Goal: Information Seeking & Learning: Learn about a topic

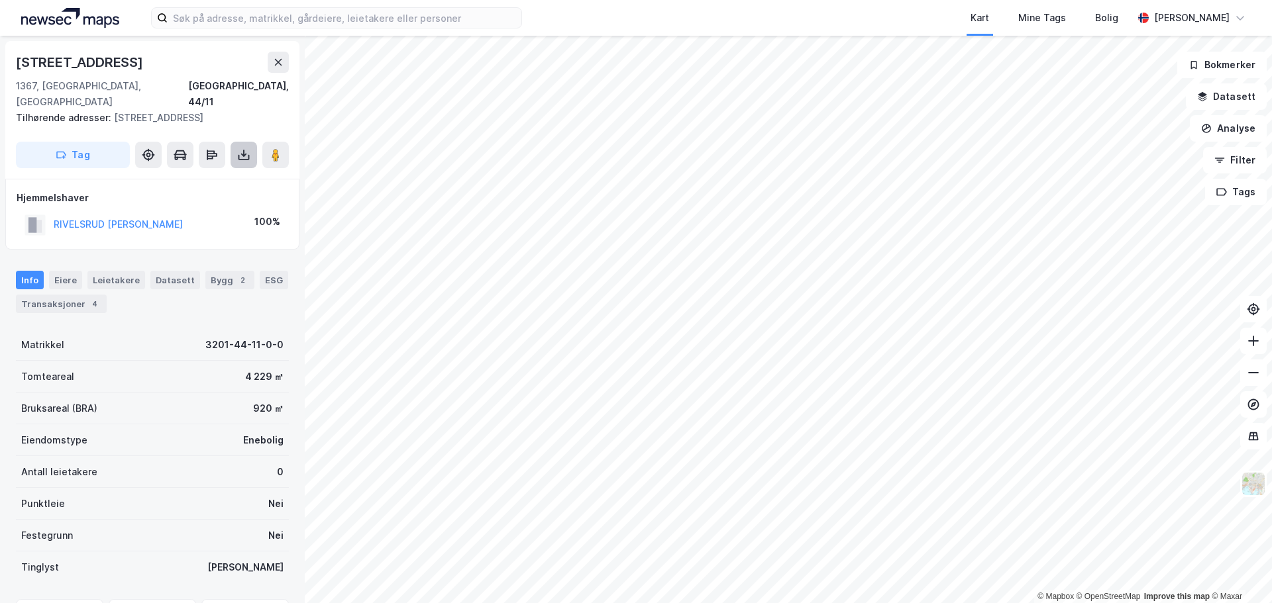
click at [238, 148] on icon at bounding box center [243, 154] width 13 height 13
click at [68, 278] on div "Info [PERSON_NAME] Datasett Bygg 2 ESG Transaksjoner 4" at bounding box center [152, 292] width 273 height 42
click at [71, 295] on div "Transaksjoner 4" at bounding box center [61, 304] width 91 height 19
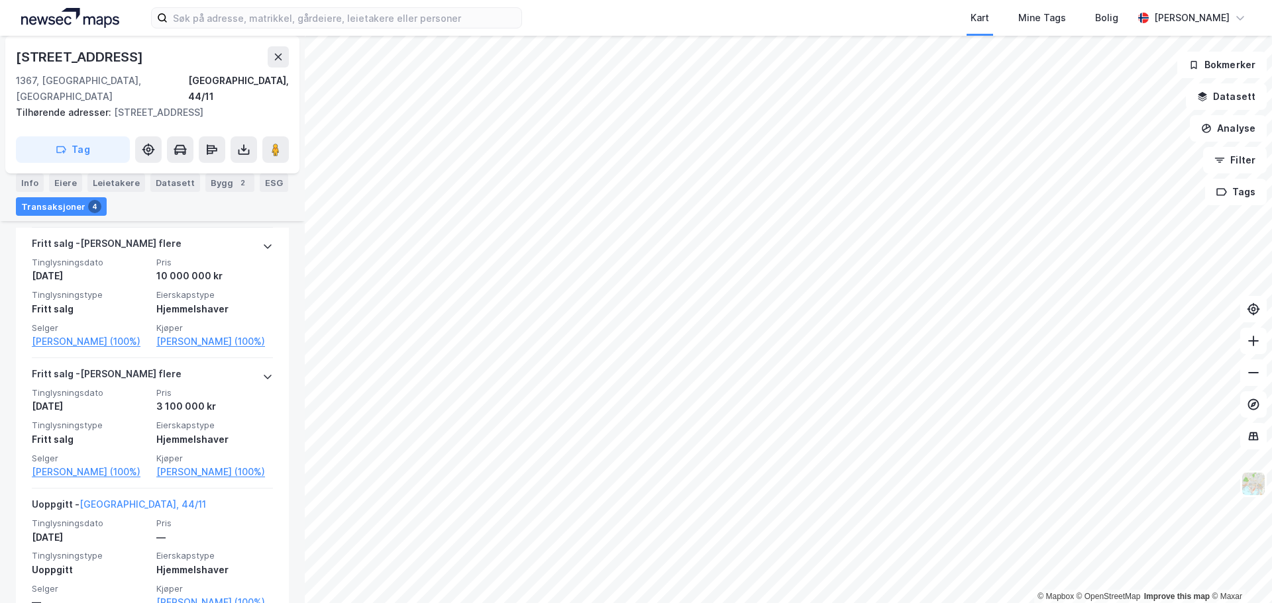
scroll to position [511, 0]
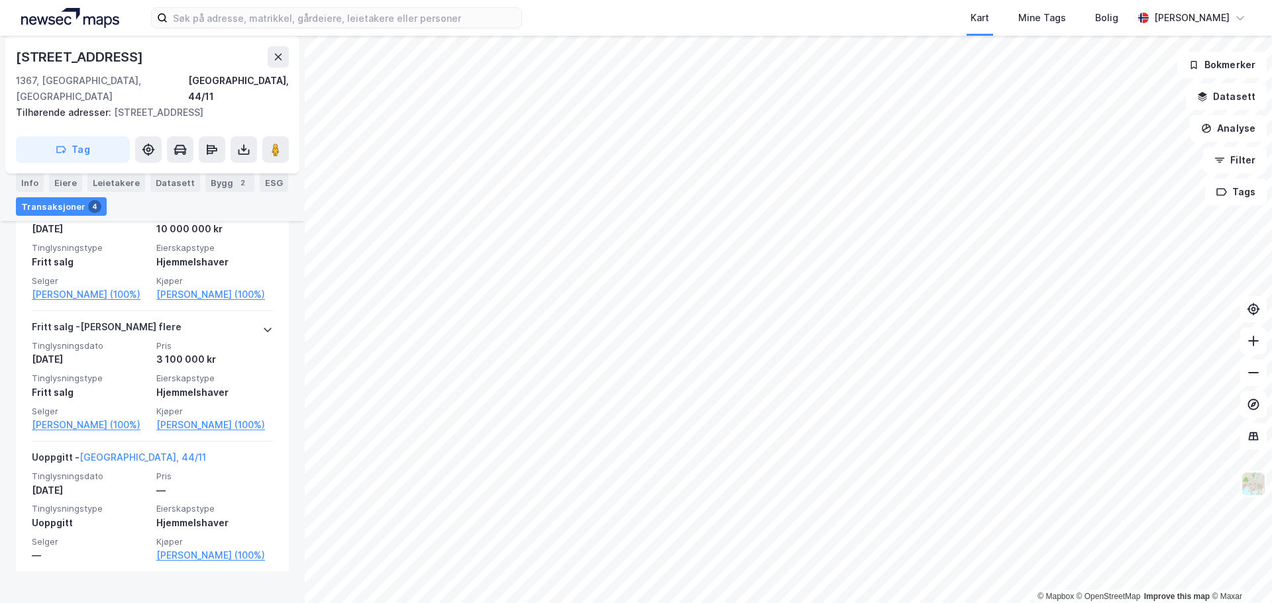
drag, startPoint x: 31, startPoint y: 176, endPoint x: 39, endPoint y: 179, distance: 8.6
click at [31, 176] on div "Info" at bounding box center [30, 183] width 28 height 19
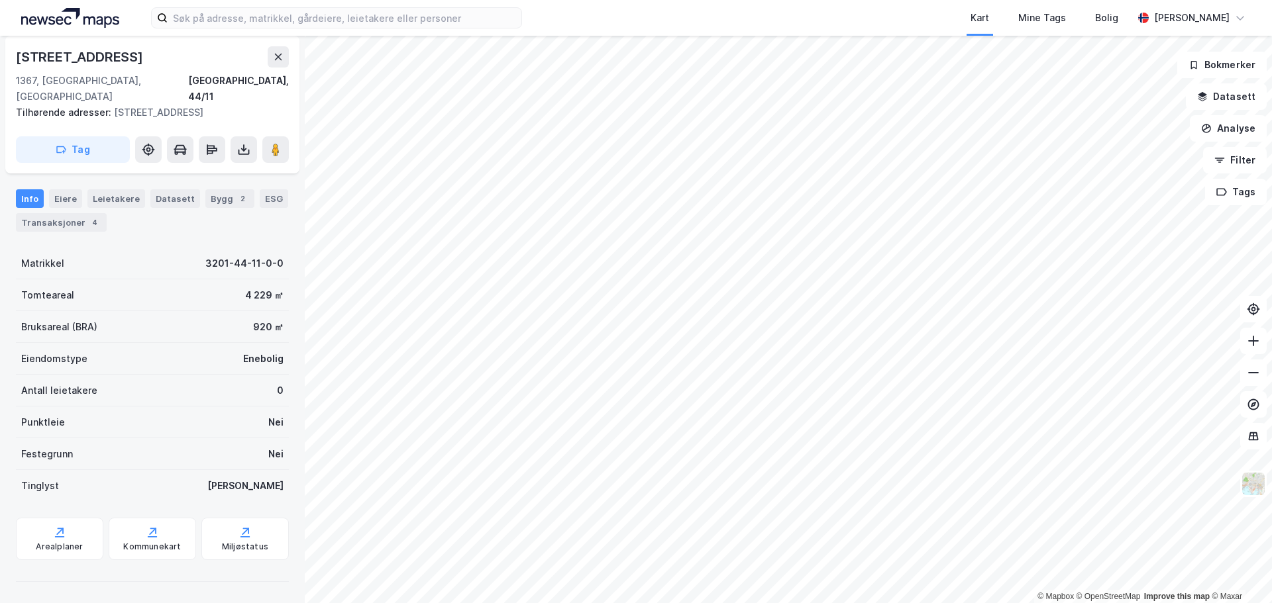
scroll to position [66, 0]
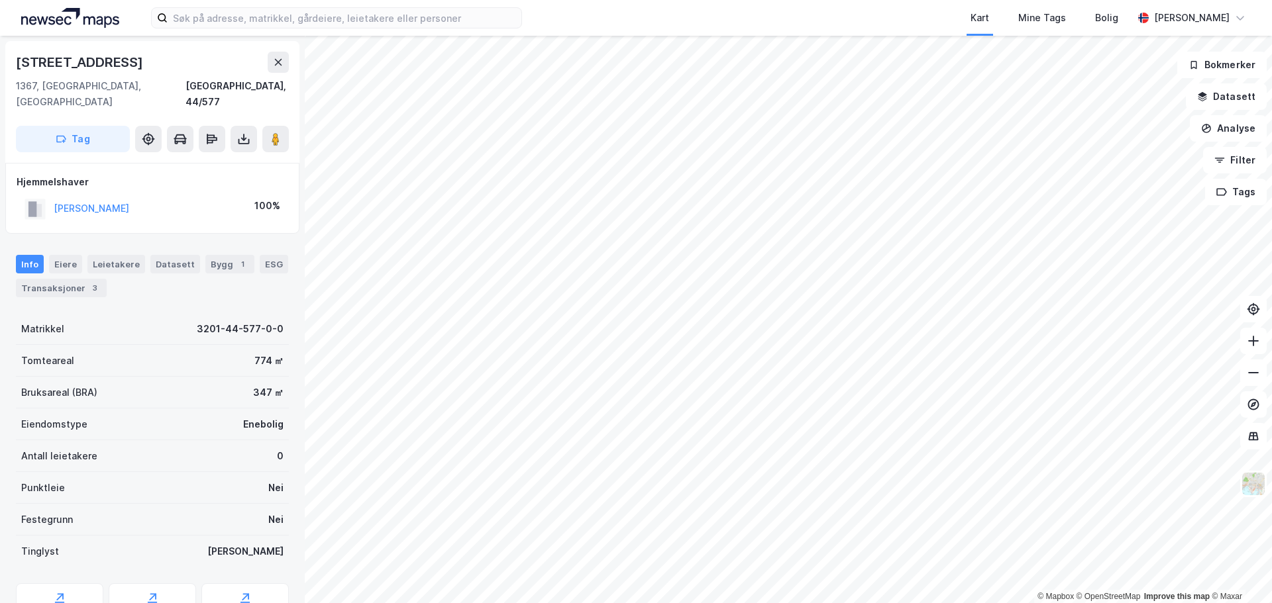
scroll to position [1, 0]
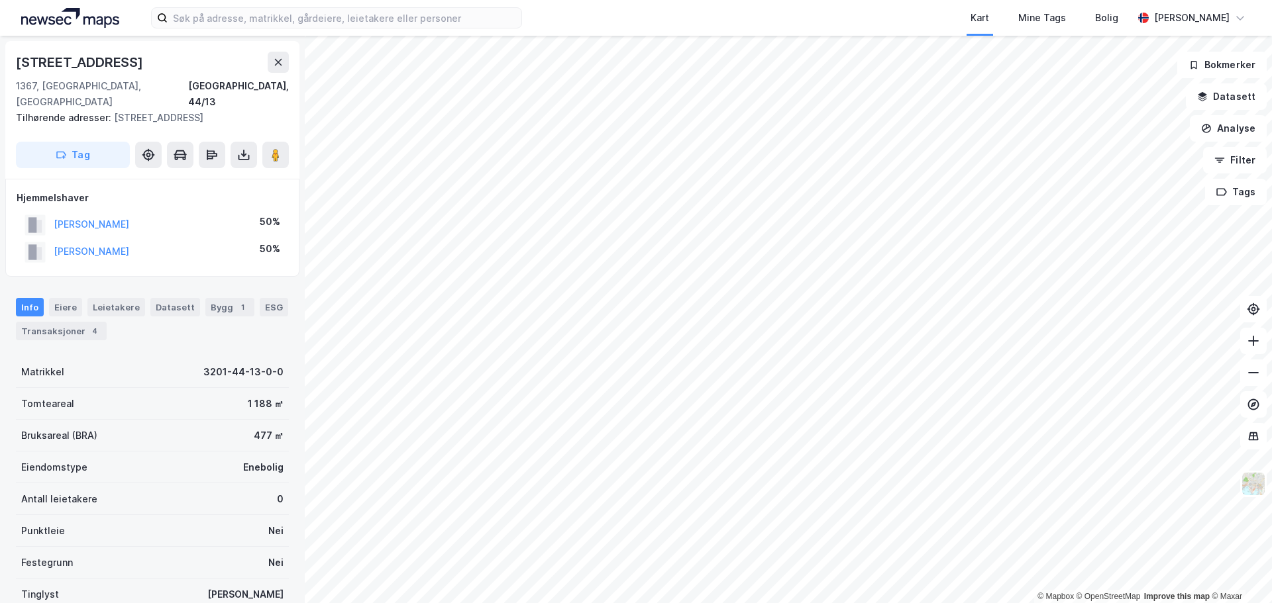
scroll to position [1, 0]
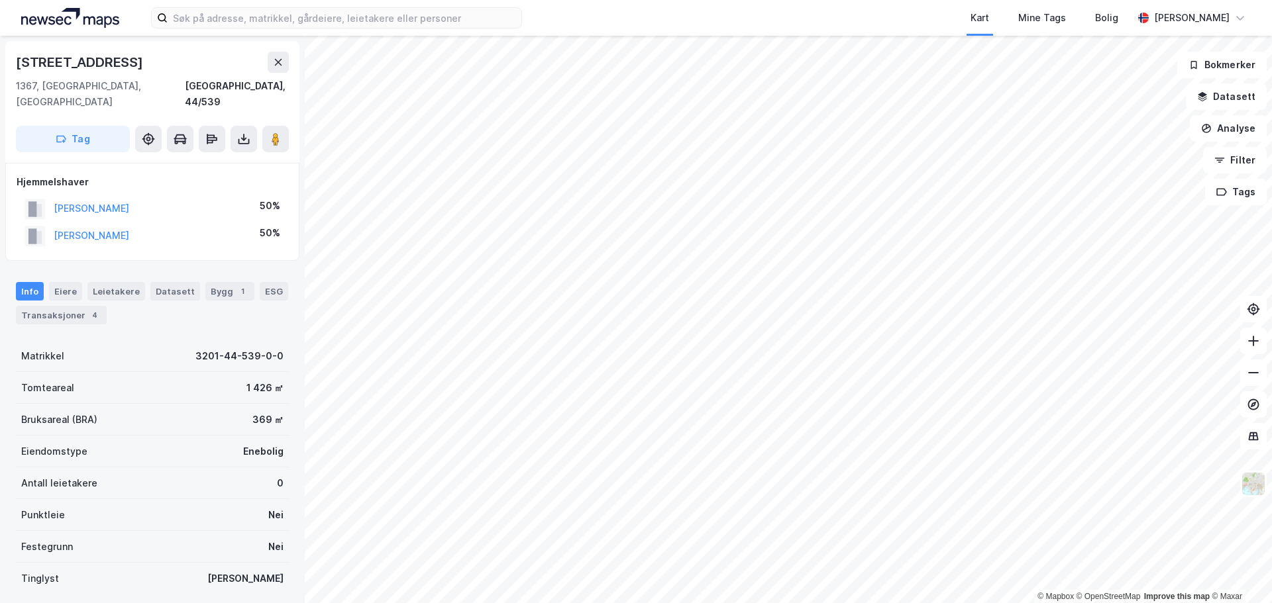
scroll to position [1, 0]
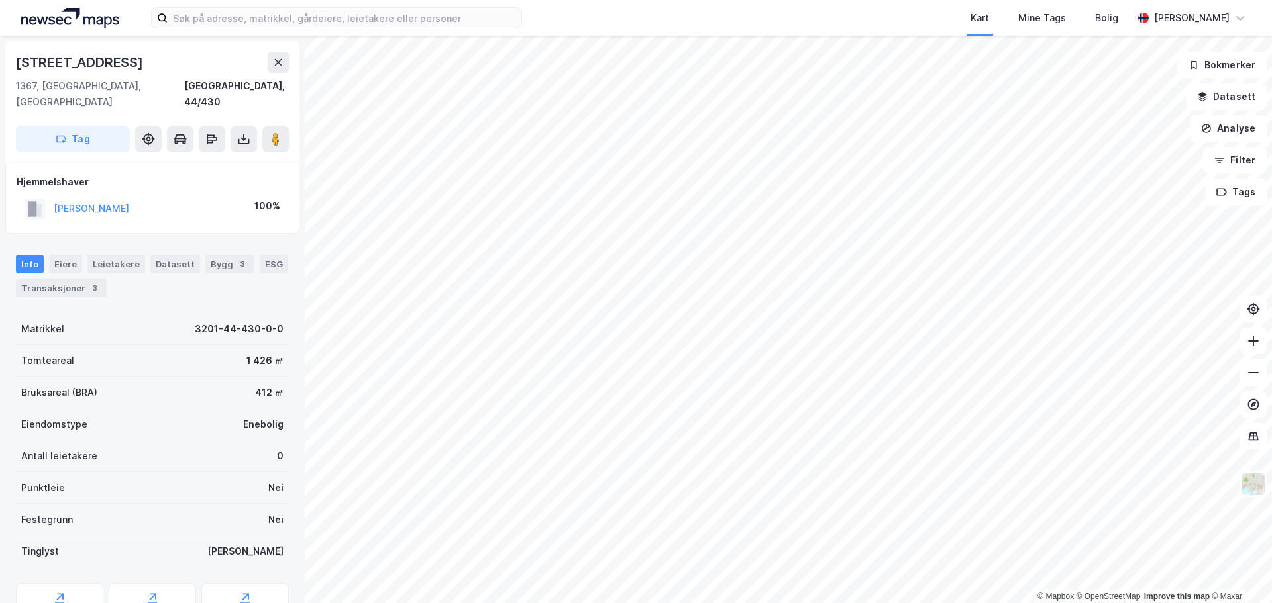
scroll to position [1, 0]
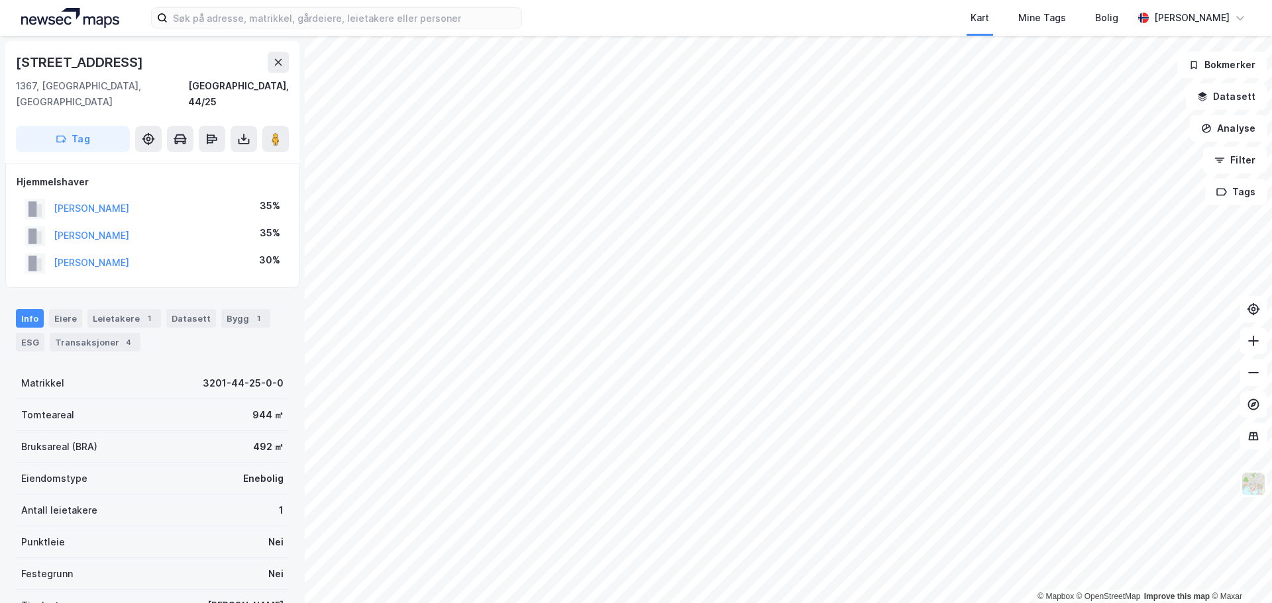
scroll to position [1, 0]
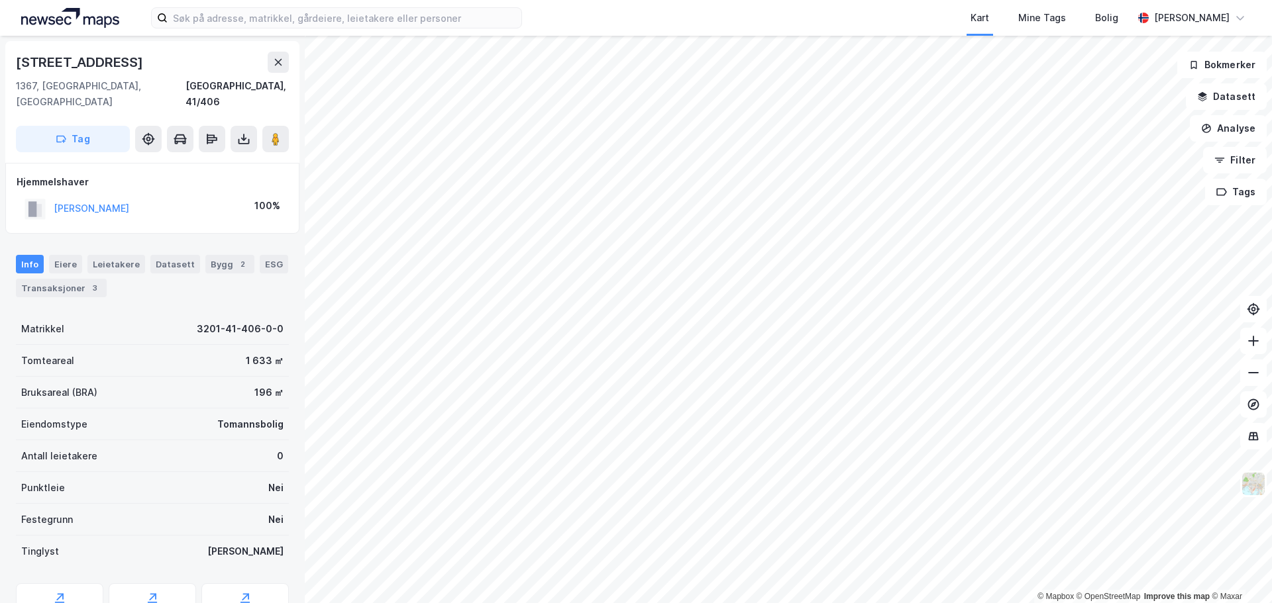
scroll to position [1, 0]
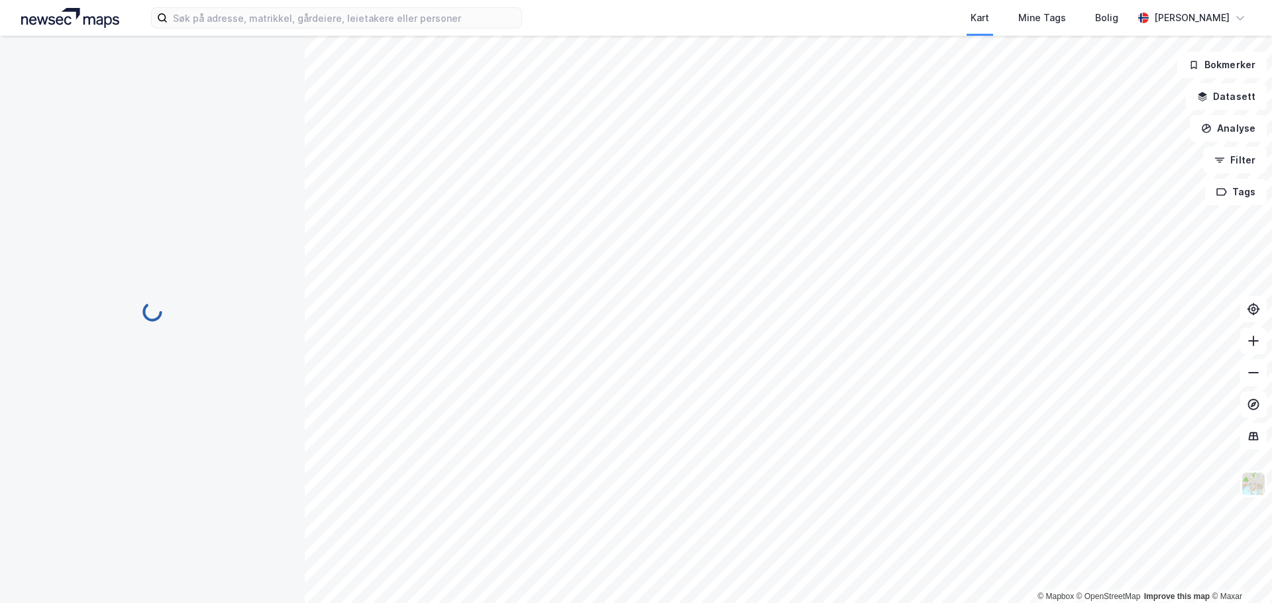
scroll to position [1, 0]
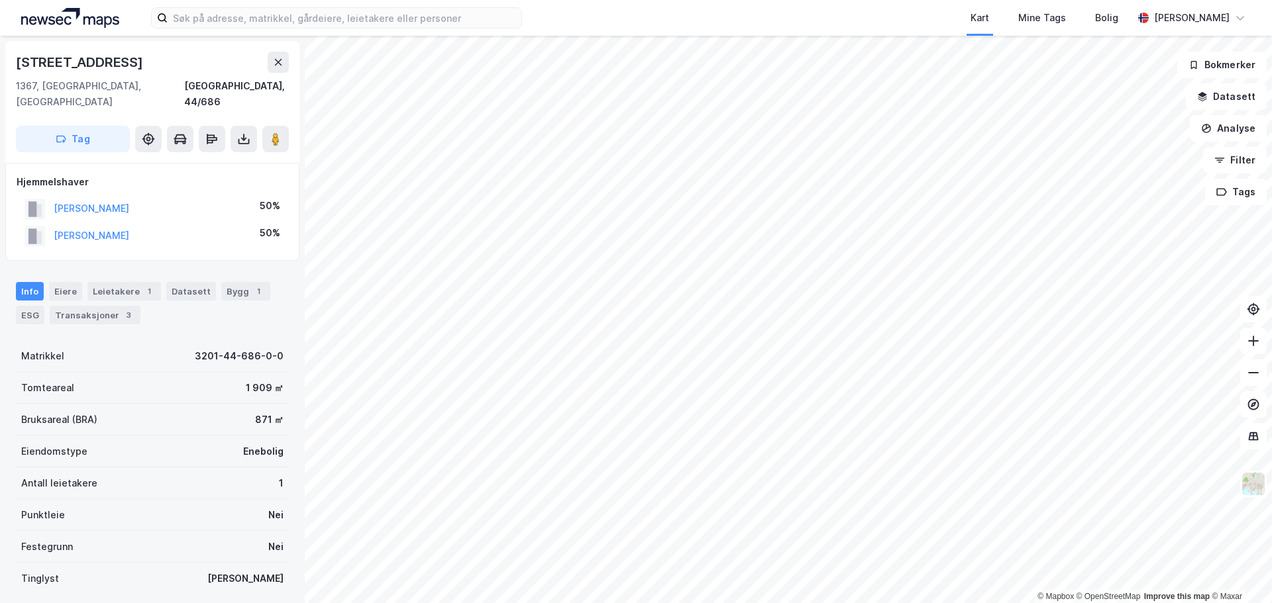
scroll to position [1, 0]
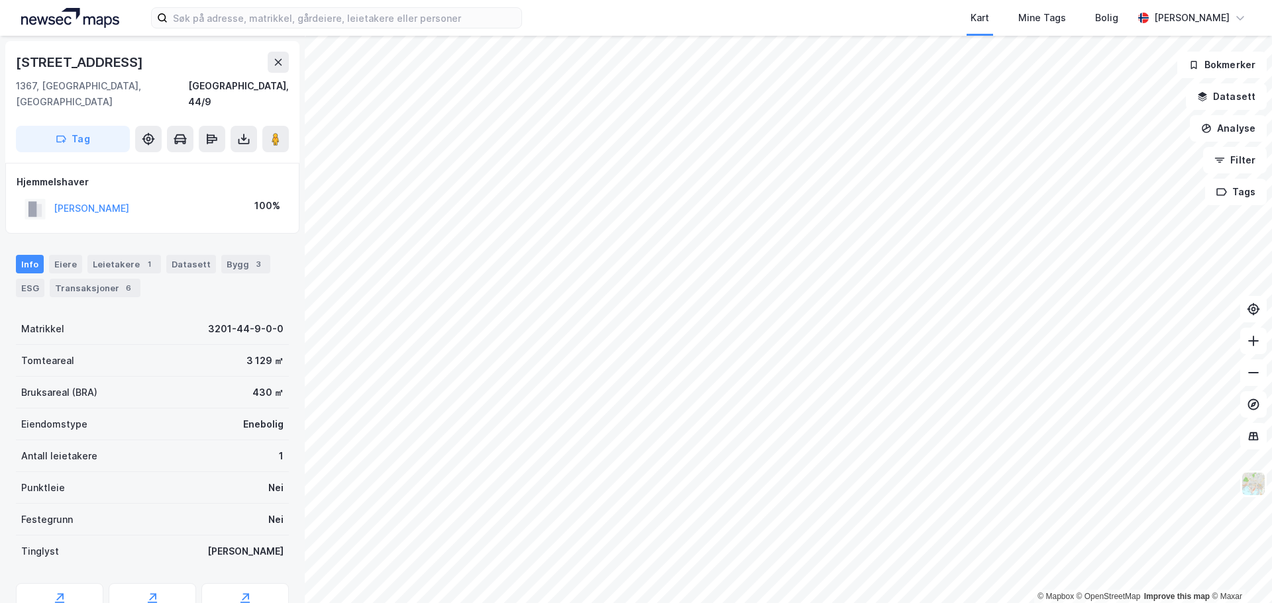
scroll to position [1, 0]
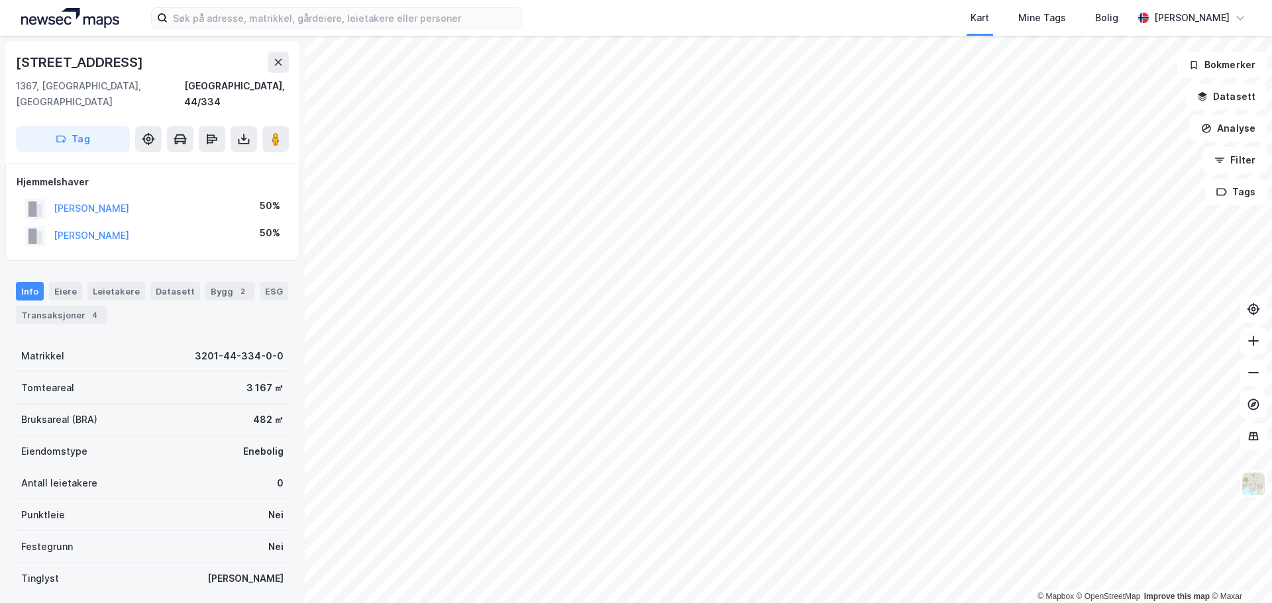
scroll to position [1, 0]
click at [66, 305] on div "Transaksjoner 4" at bounding box center [61, 314] width 91 height 19
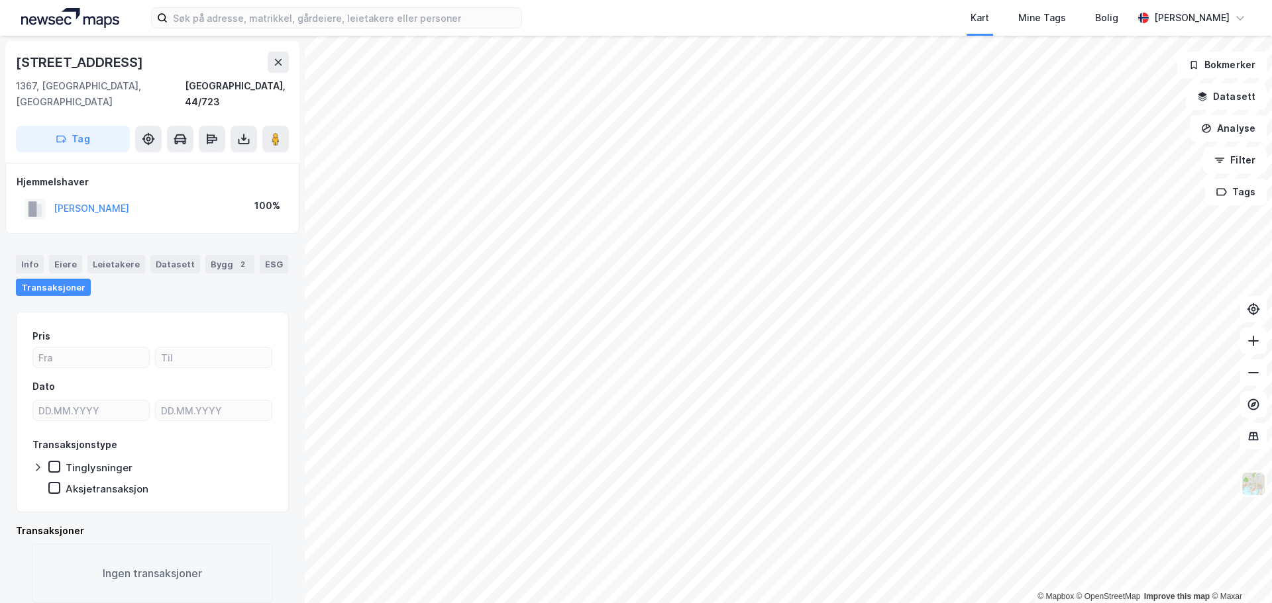
scroll to position [1, 0]
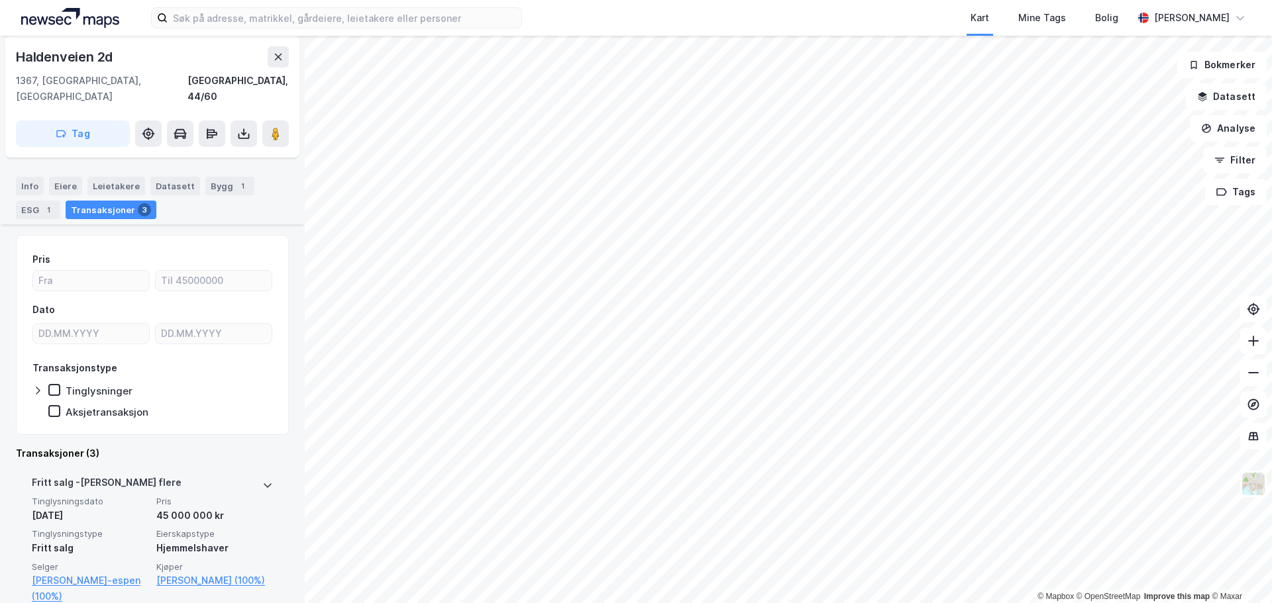
scroll to position [199, 0]
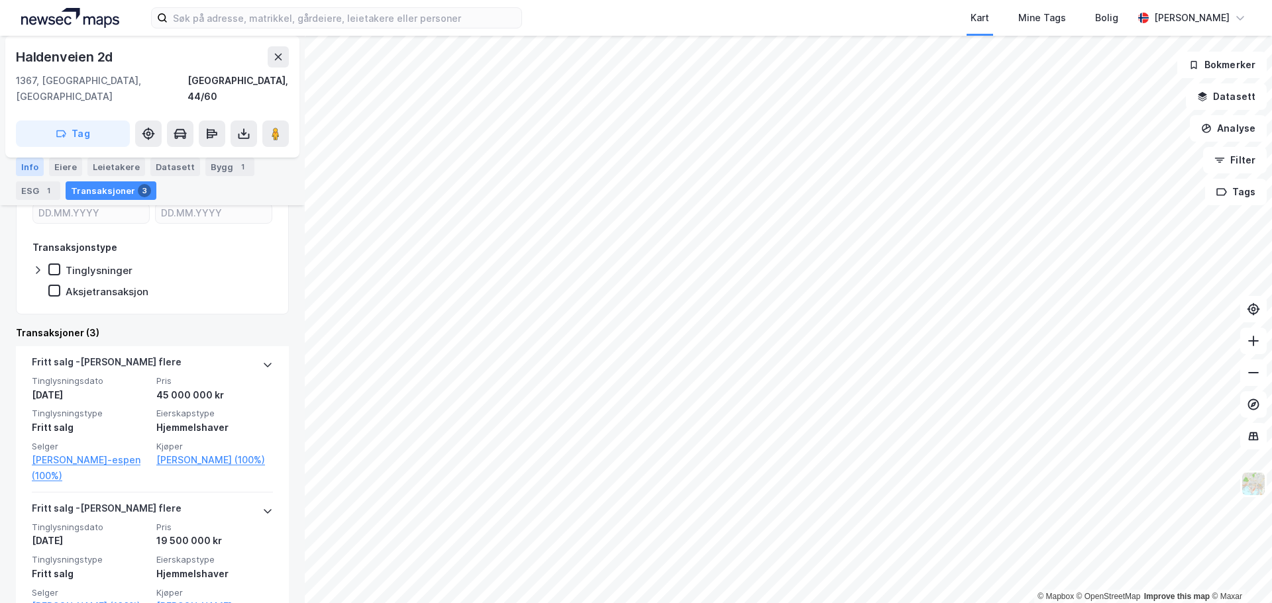
click at [28, 169] on div "Info" at bounding box center [30, 167] width 28 height 19
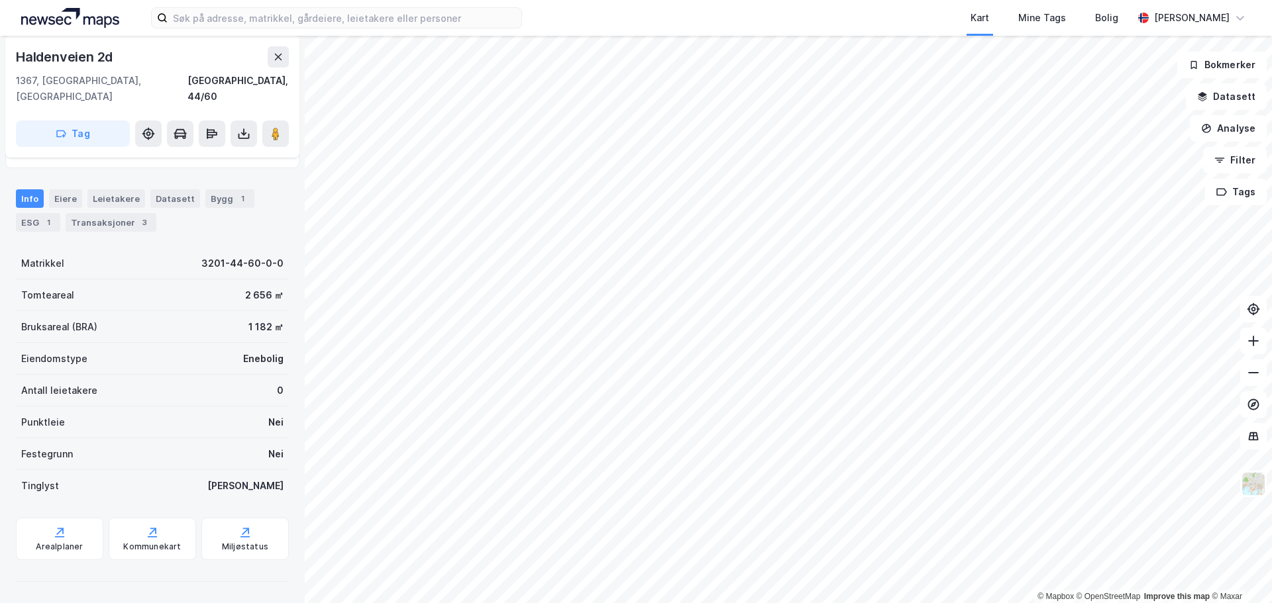
scroll to position [50, 0]
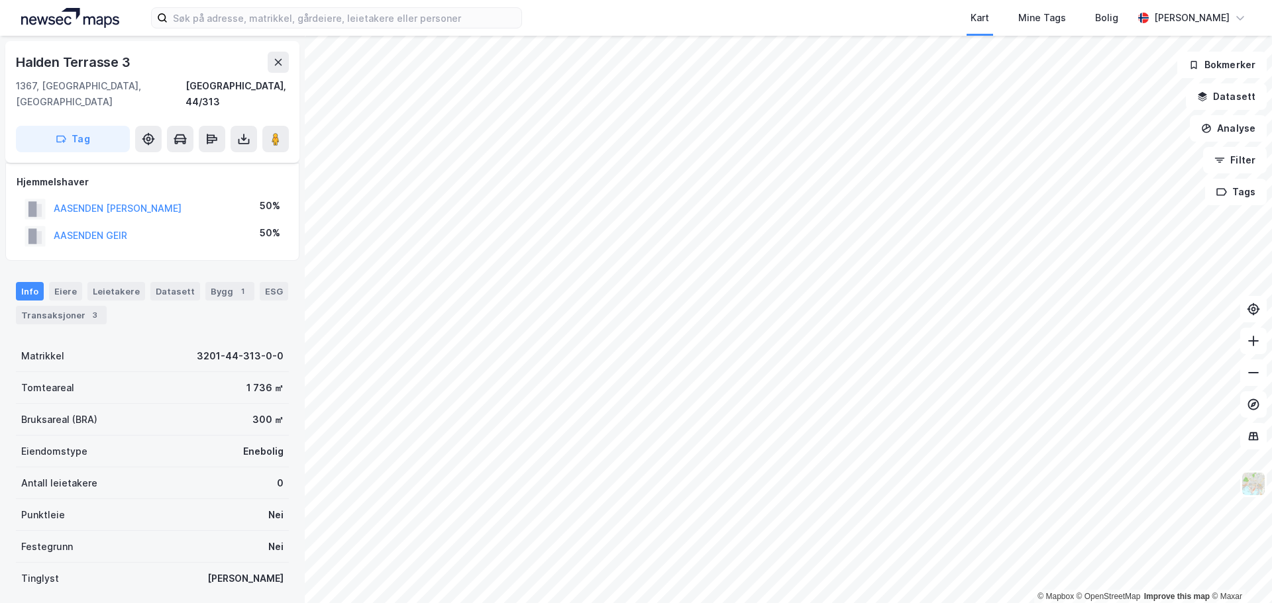
scroll to position [50, 0]
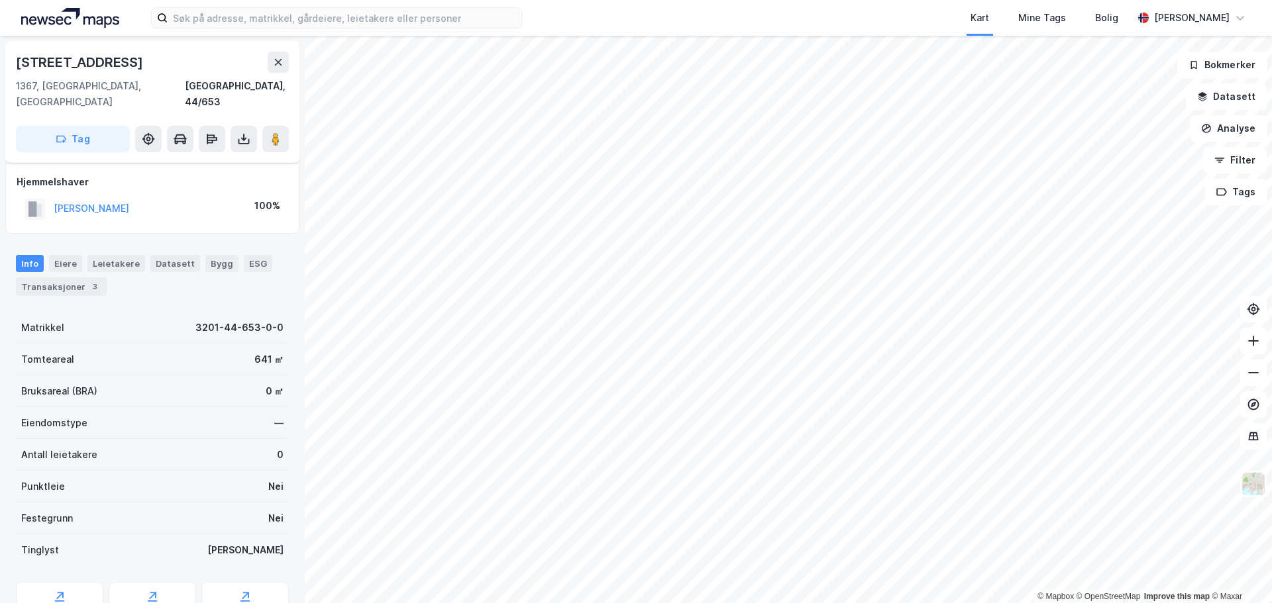
scroll to position [48, 0]
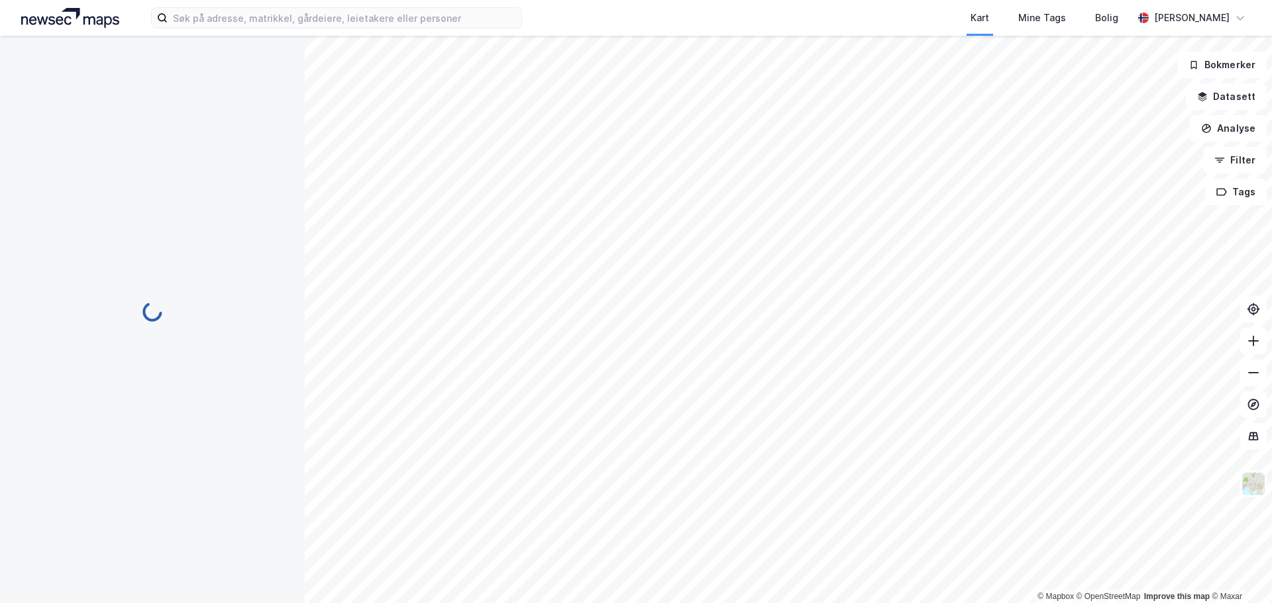
scroll to position [48, 0]
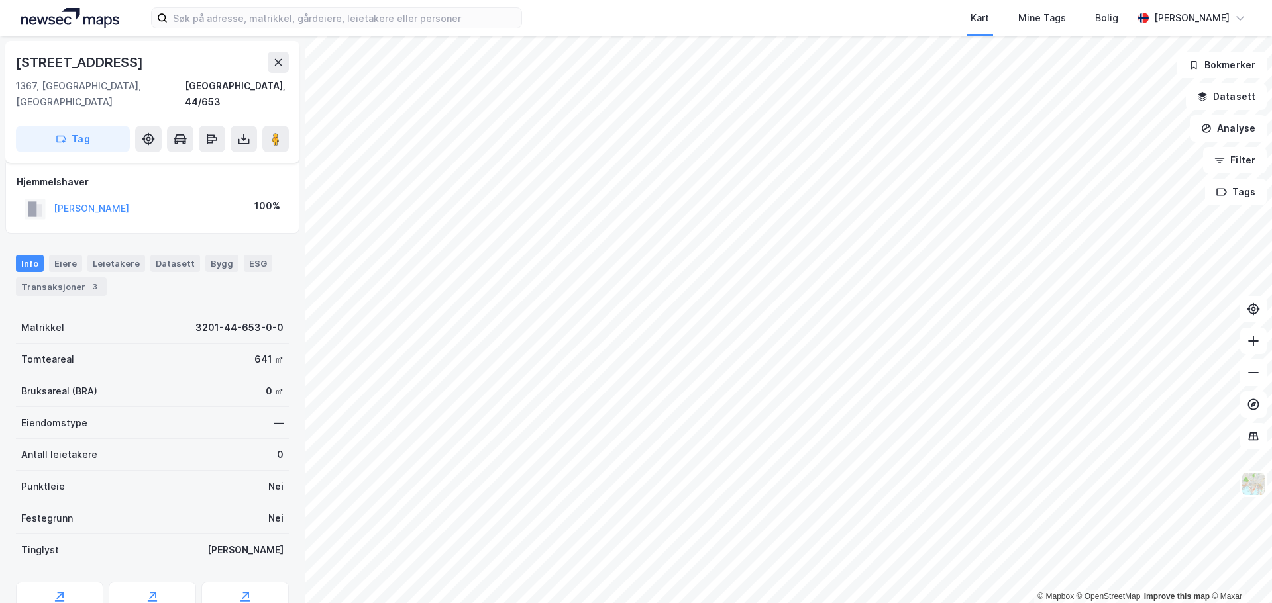
scroll to position [48, 0]
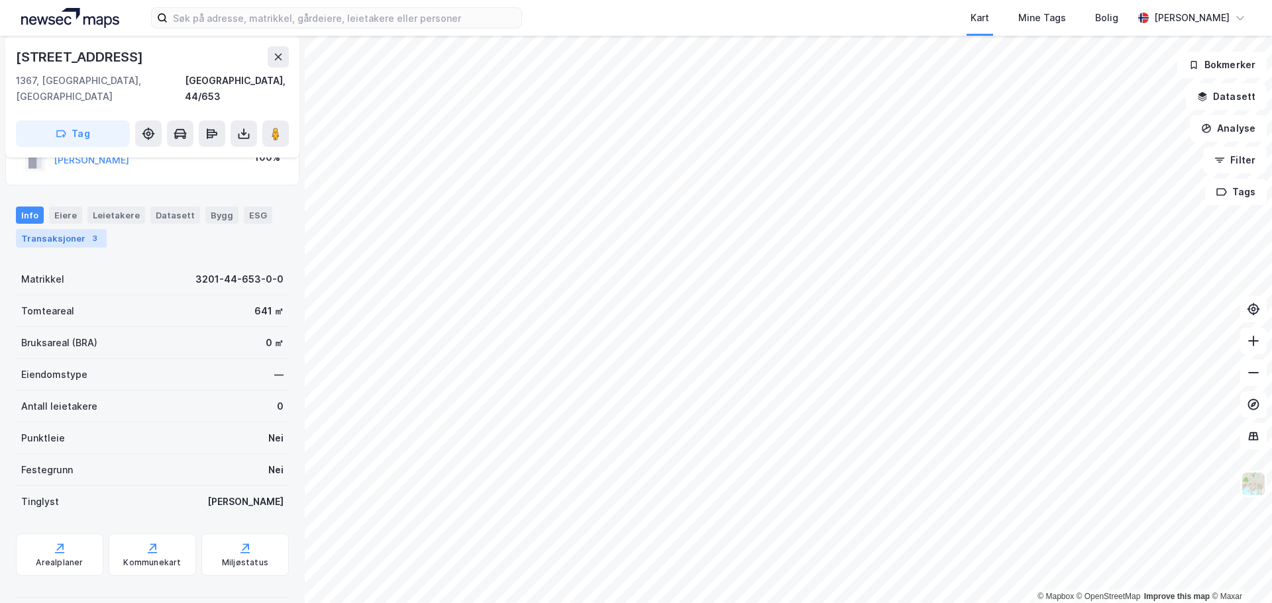
click at [66, 229] on div "Transaksjoner 3" at bounding box center [61, 238] width 91 height 19
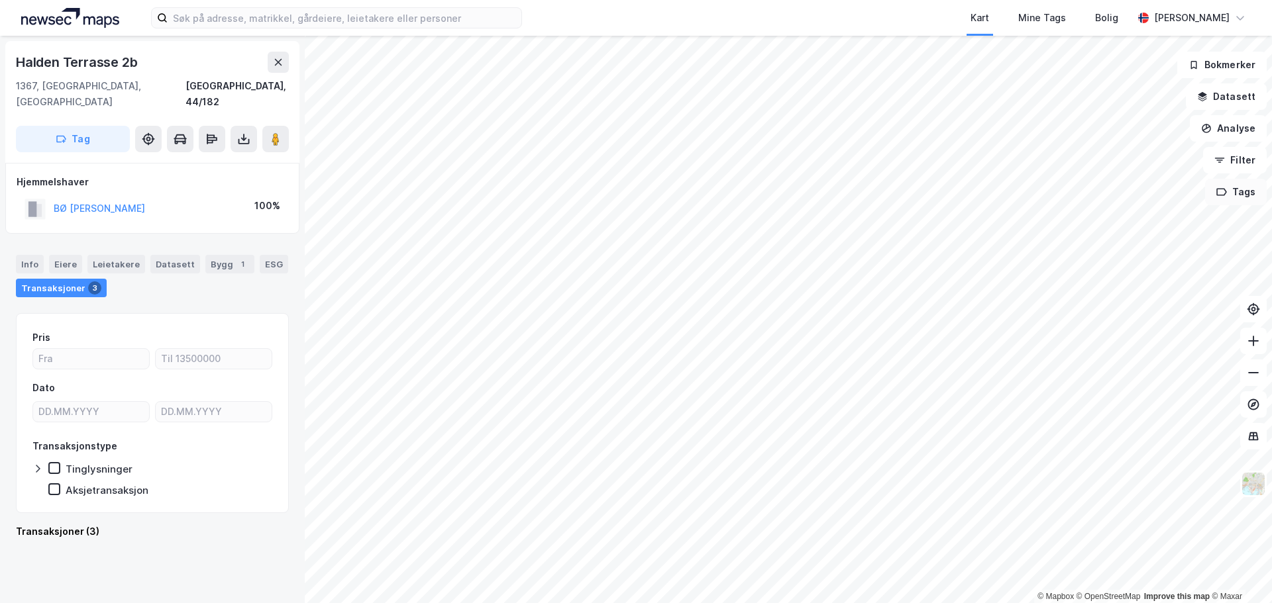
click at [728, 481] on div "© Mapbox © OpenStreetMap Improve this map © Maxar [STREET_ADDRESS] 1367, [GEOGR…" at bounding box center [636, 320] width 1272 height 568
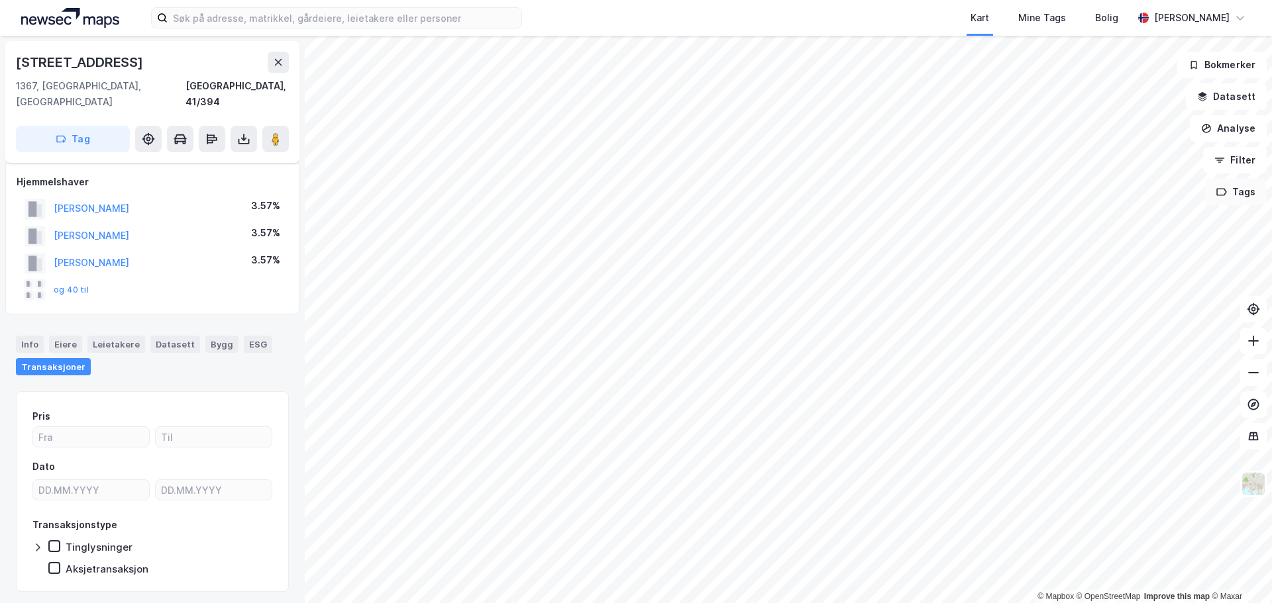
scroll to position [21, 0]
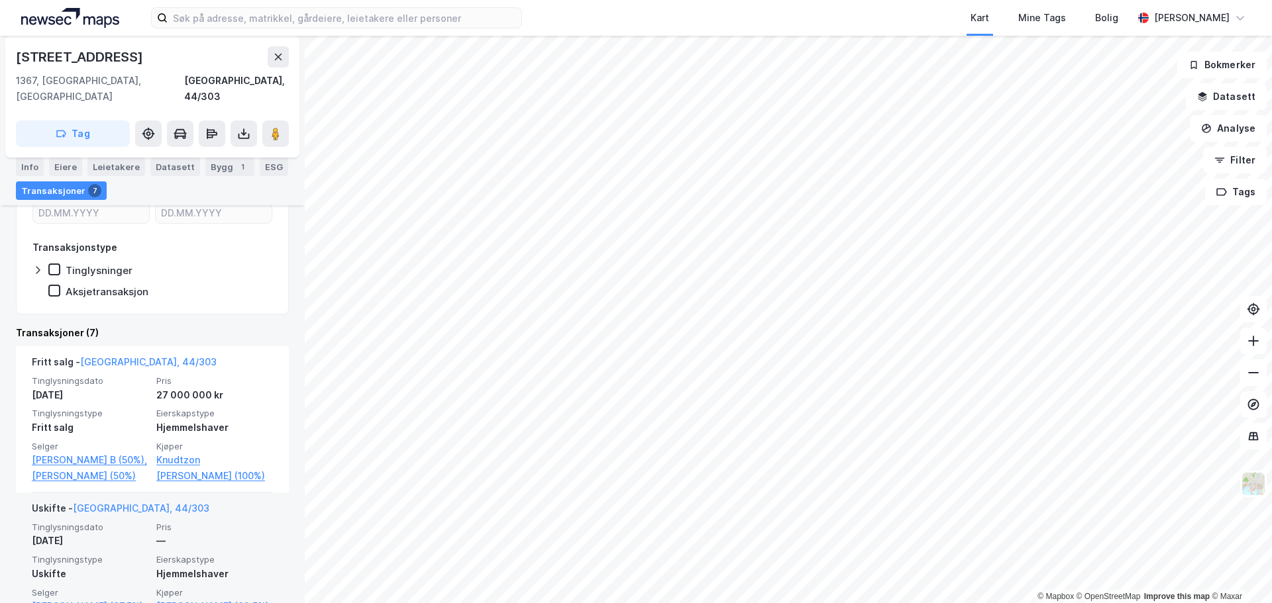
scroll to position [331, 0]
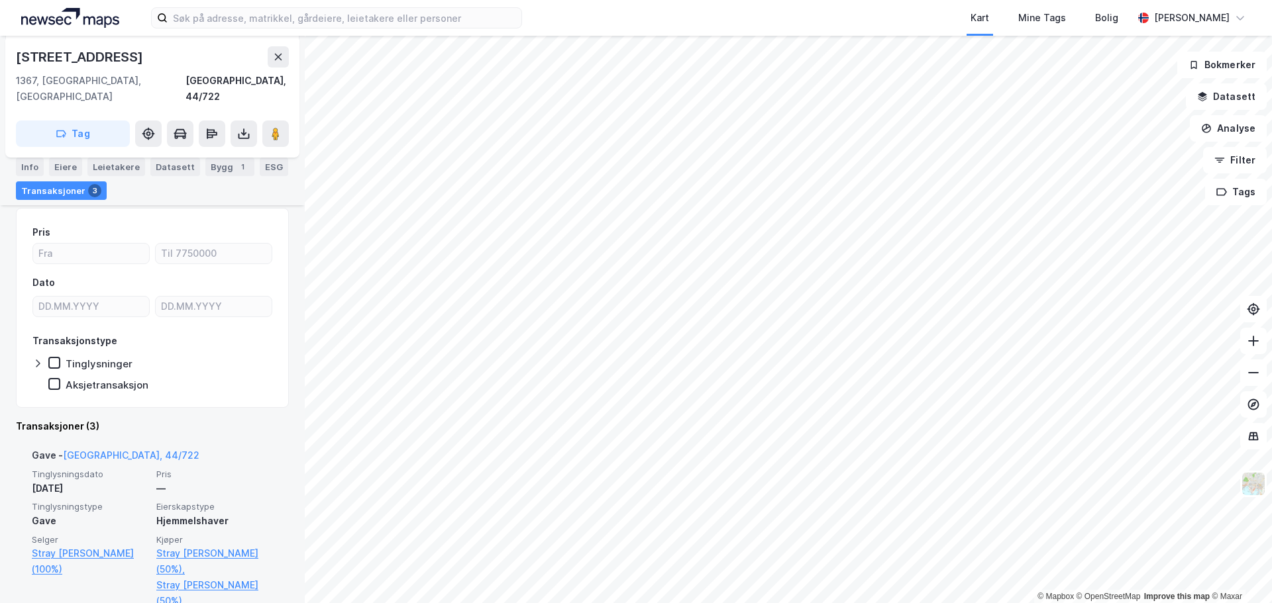
scroll to position [331, 0]
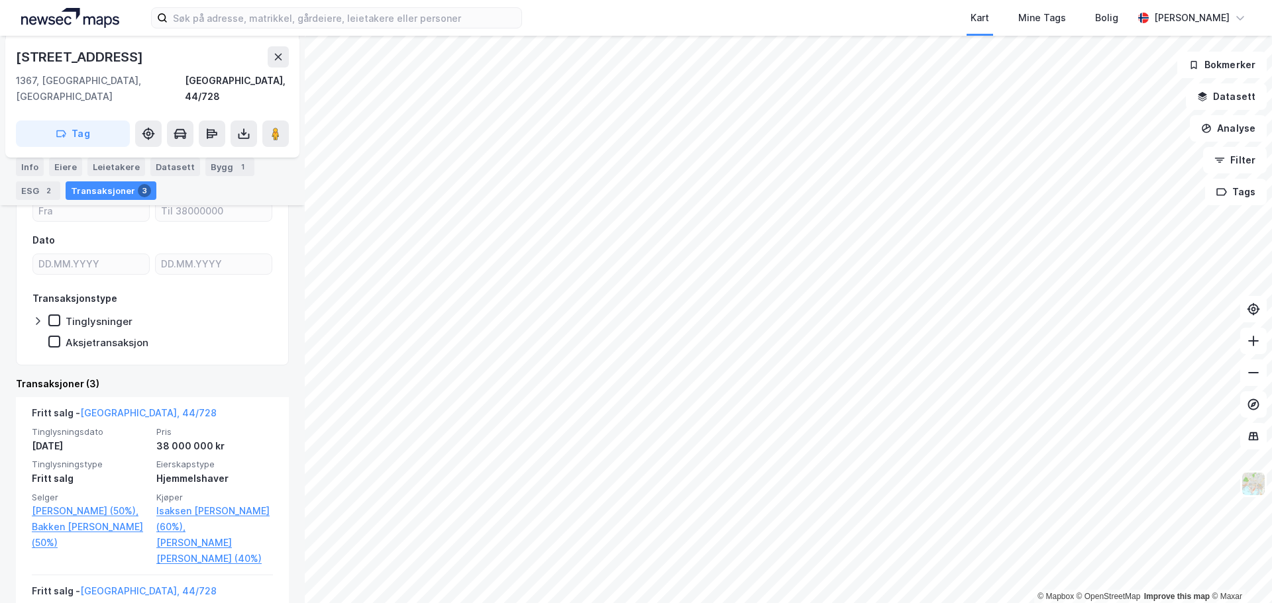
scroll to position [199, 0]
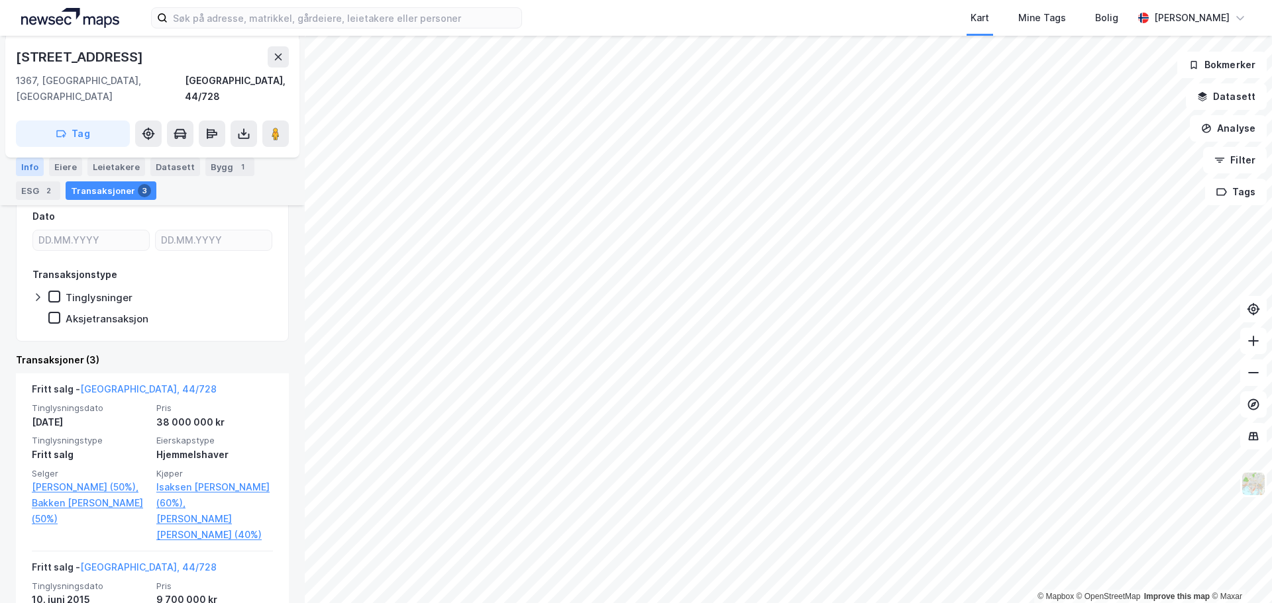
click at [34, 168] on div "Info" at bounding box center [30, 167] width 28 height 19
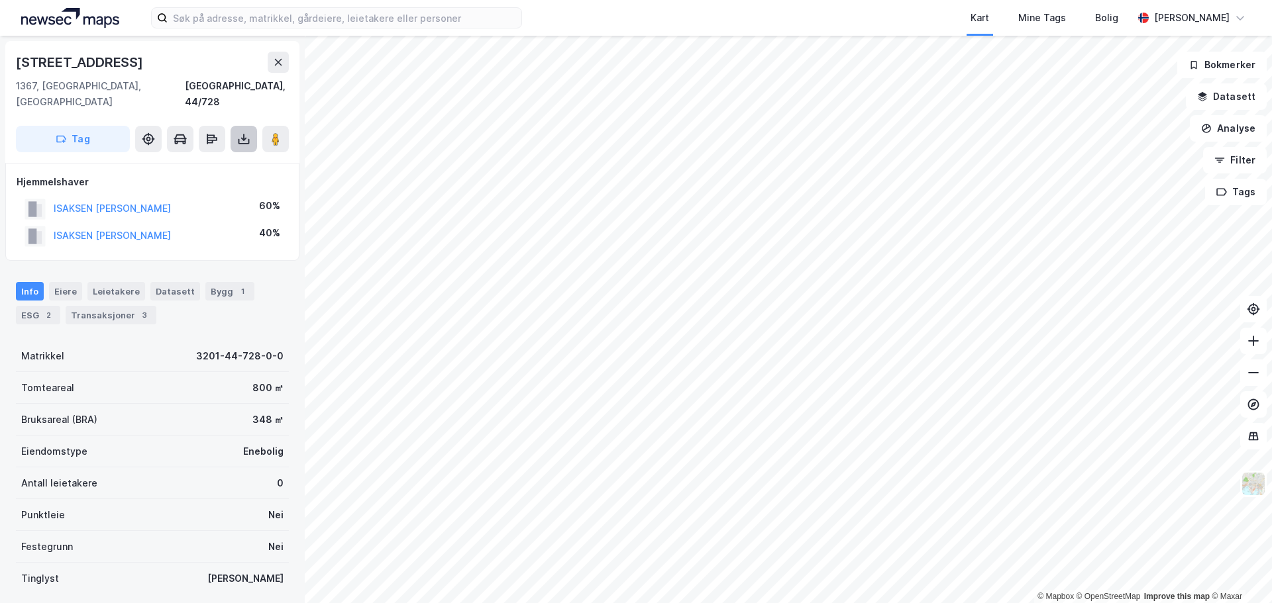
click at [242, 132] on icon at bounding box center [243, 138] width 13 height 13
click at [214, 160] on div "Last ned grunnbok" at bounding box center [178, 165] width 77 height 11
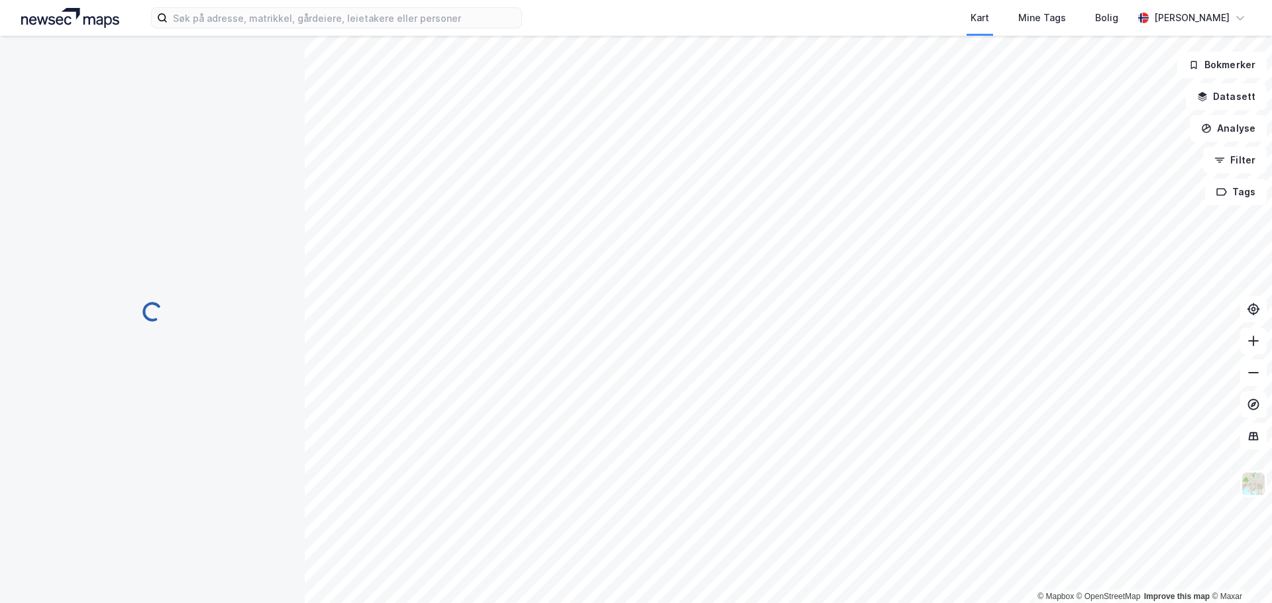
scroll to position [1, 0]
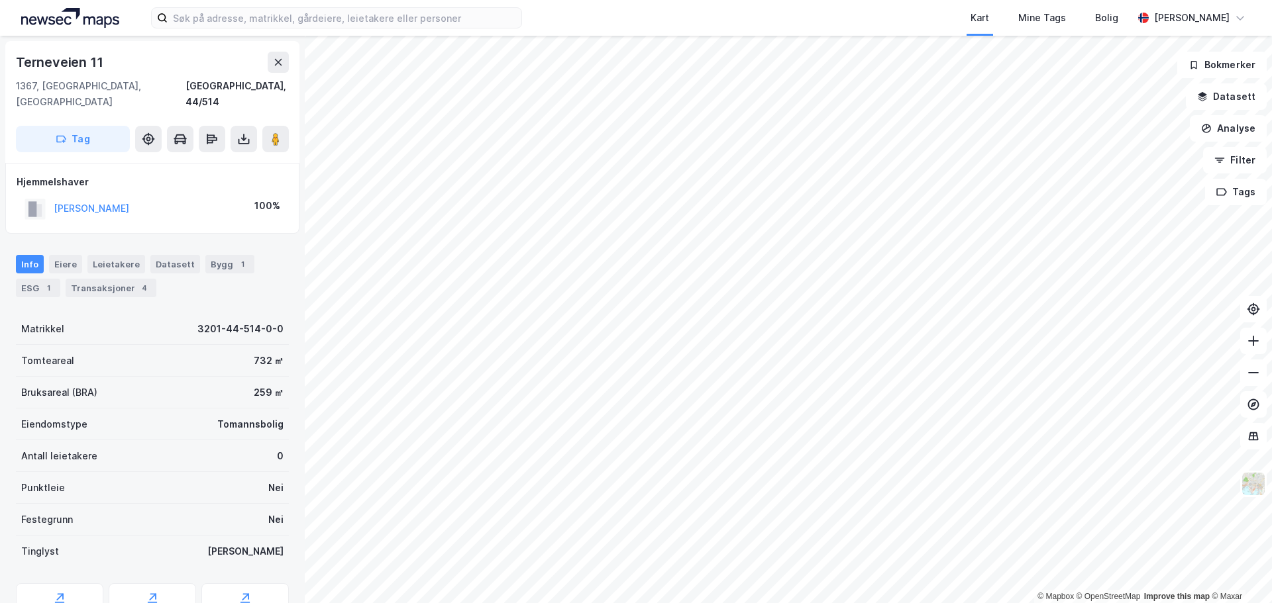
scroll to position [1, 0]
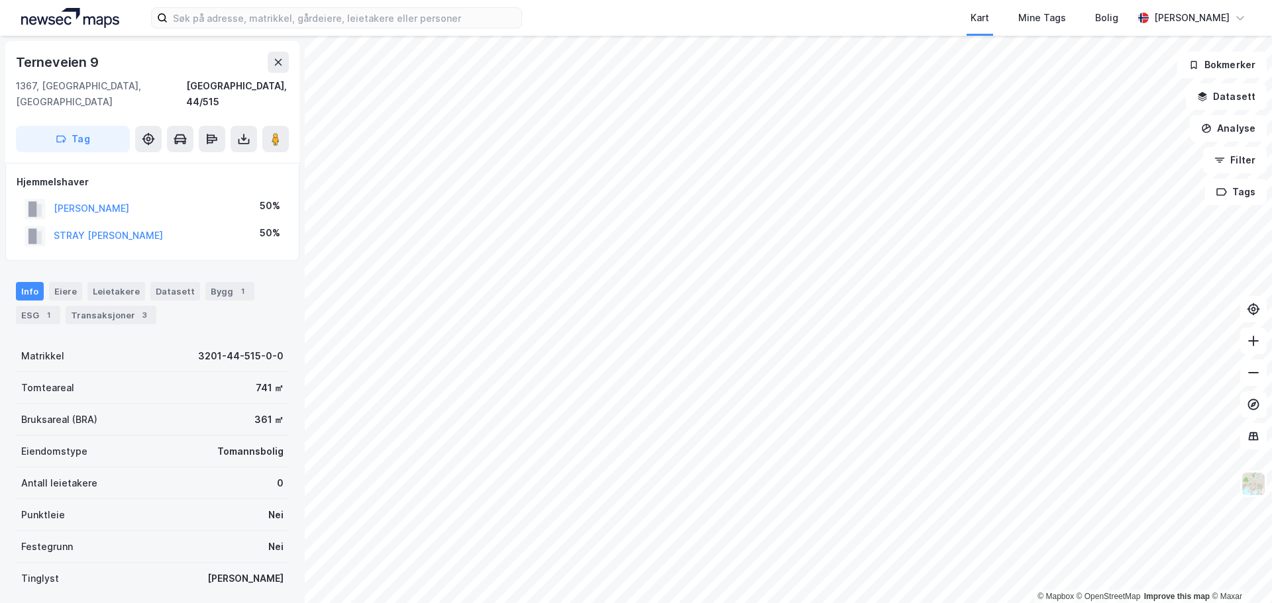
scroll to position [1, 0]
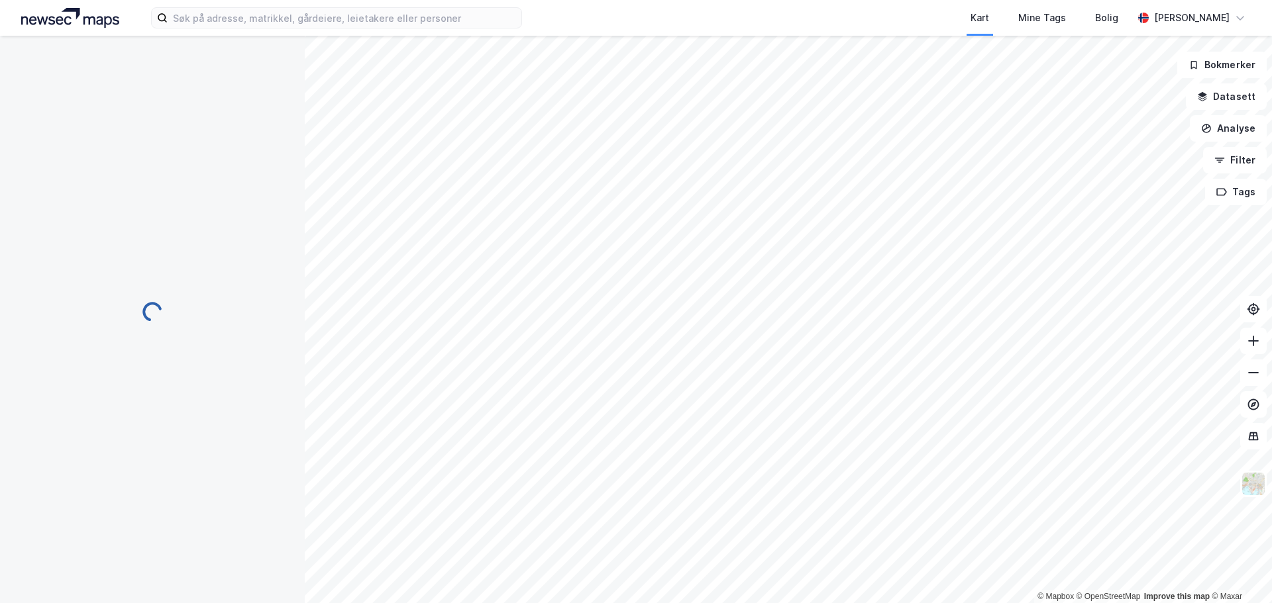
scroll to position [1, 0]
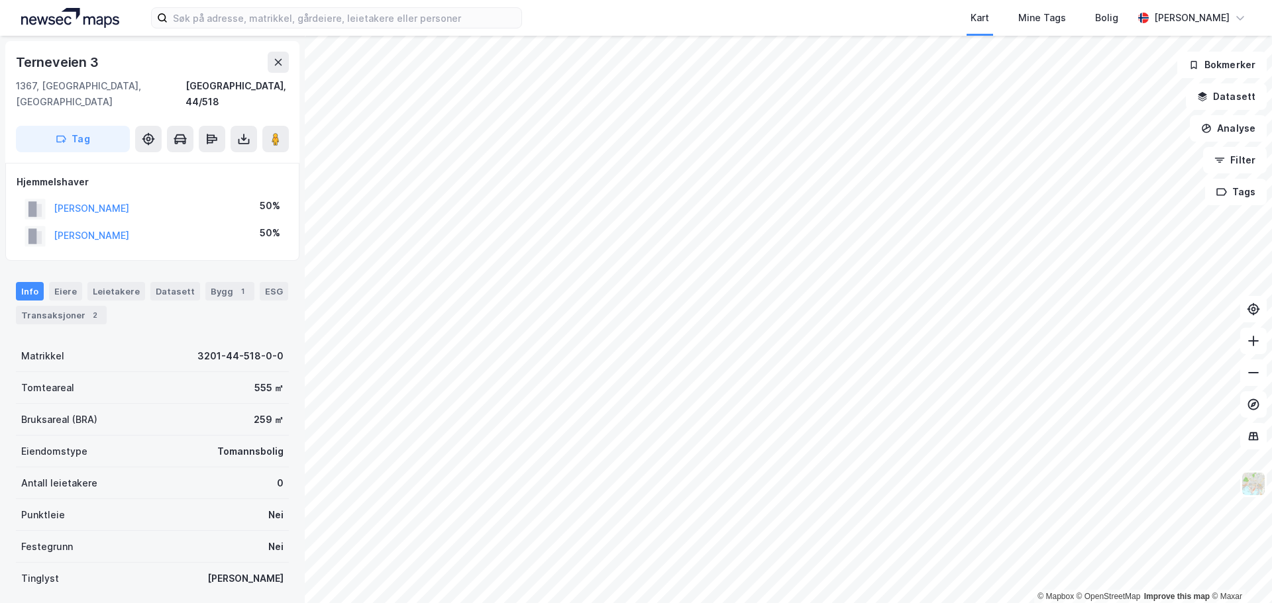
scroll to position [1, 0]
click at [240, 132] on icon at bounding box center [243, 138] width 13 height 13
click at [191, 160] on div "Last ned grunnbok" at bounding box center [178, 165] width 77 height 11
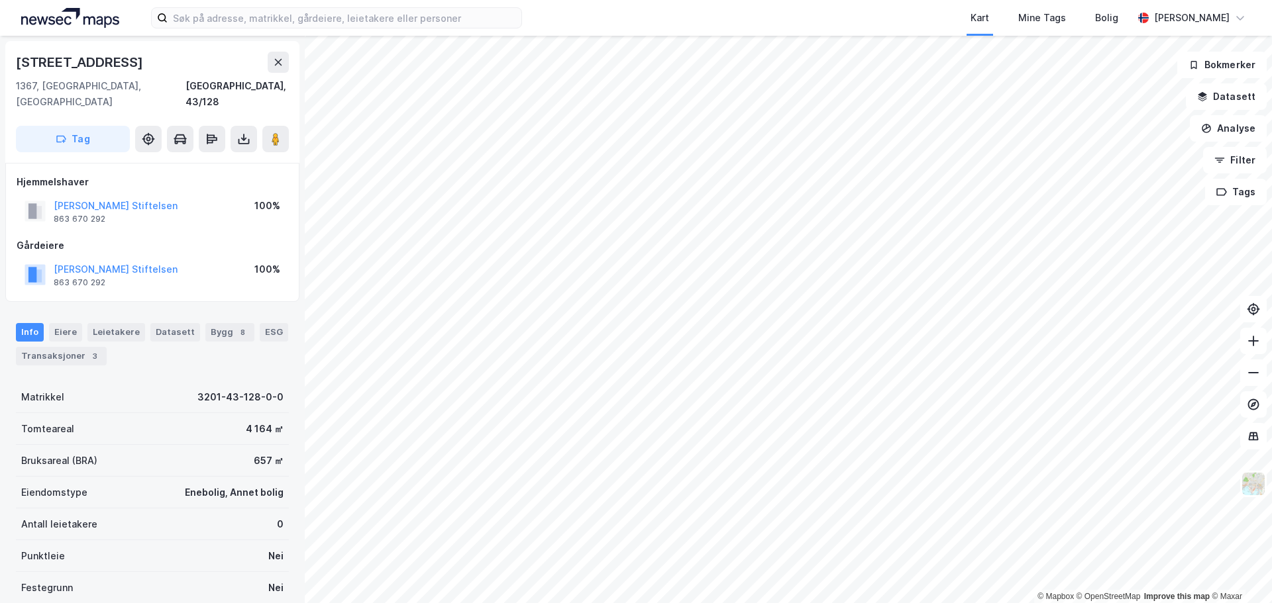
scroll to position [1, 0]
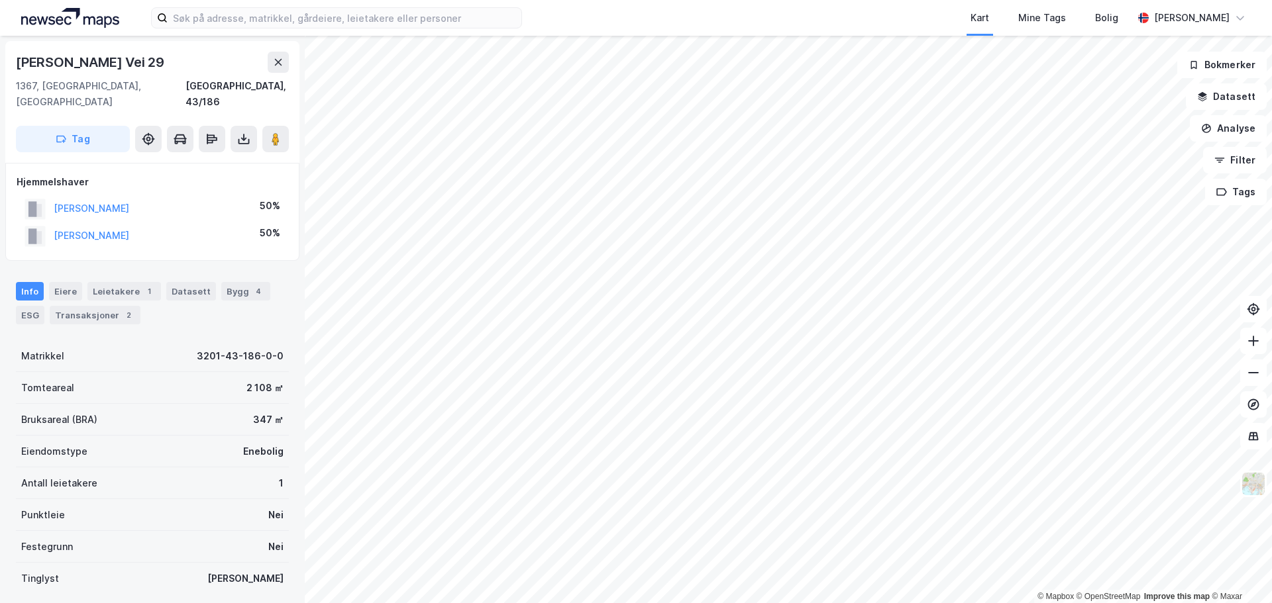
scroll to position [1, 0]
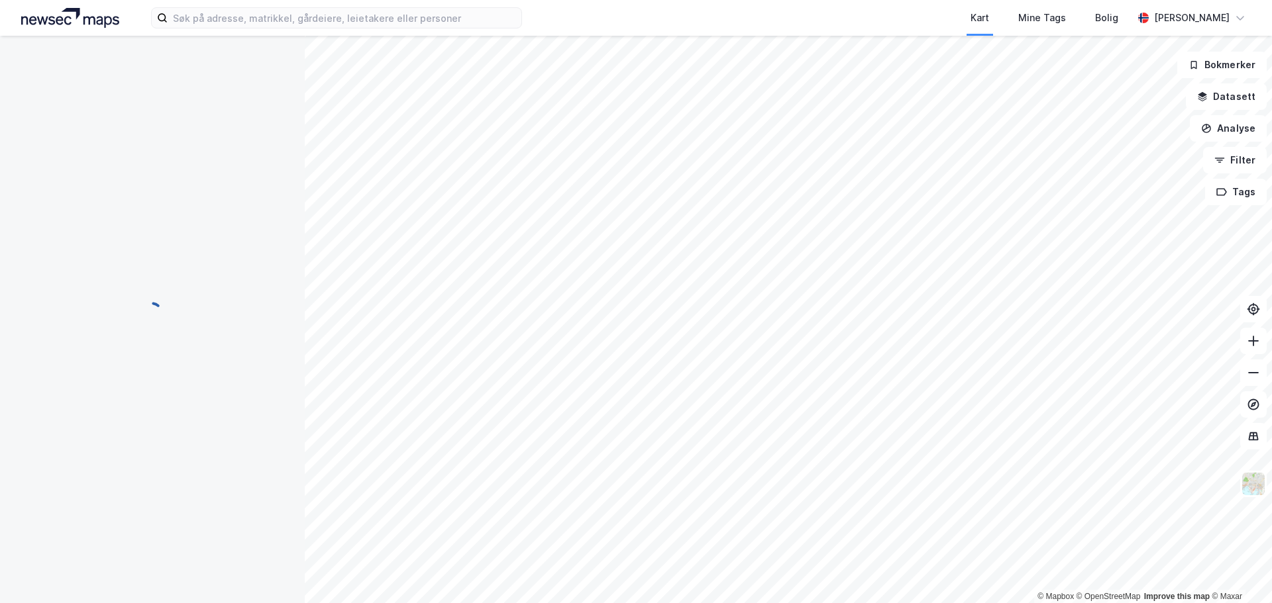
scroll to position [1, 0]
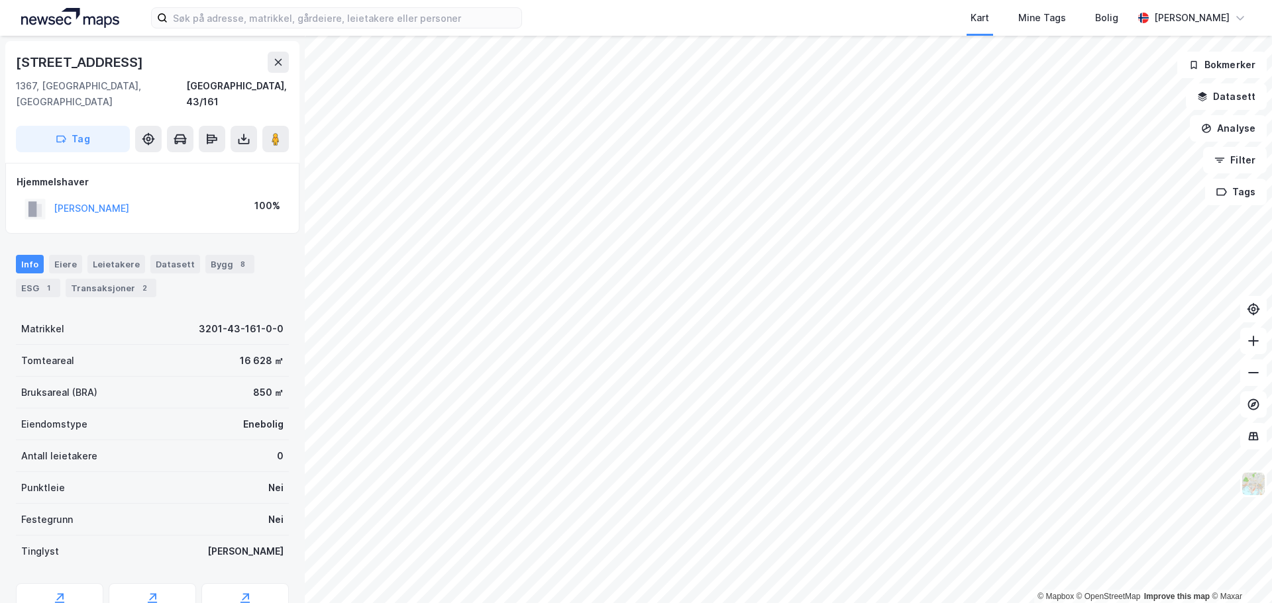
scroll to position [1, 0]
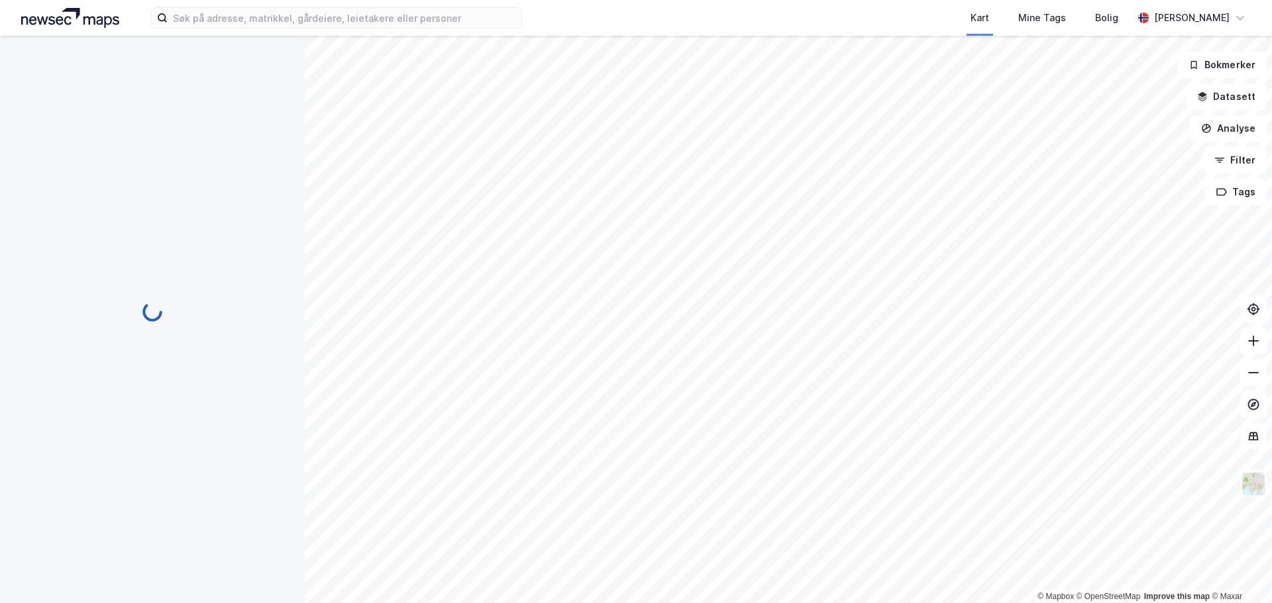
scroll to position [1, 0]
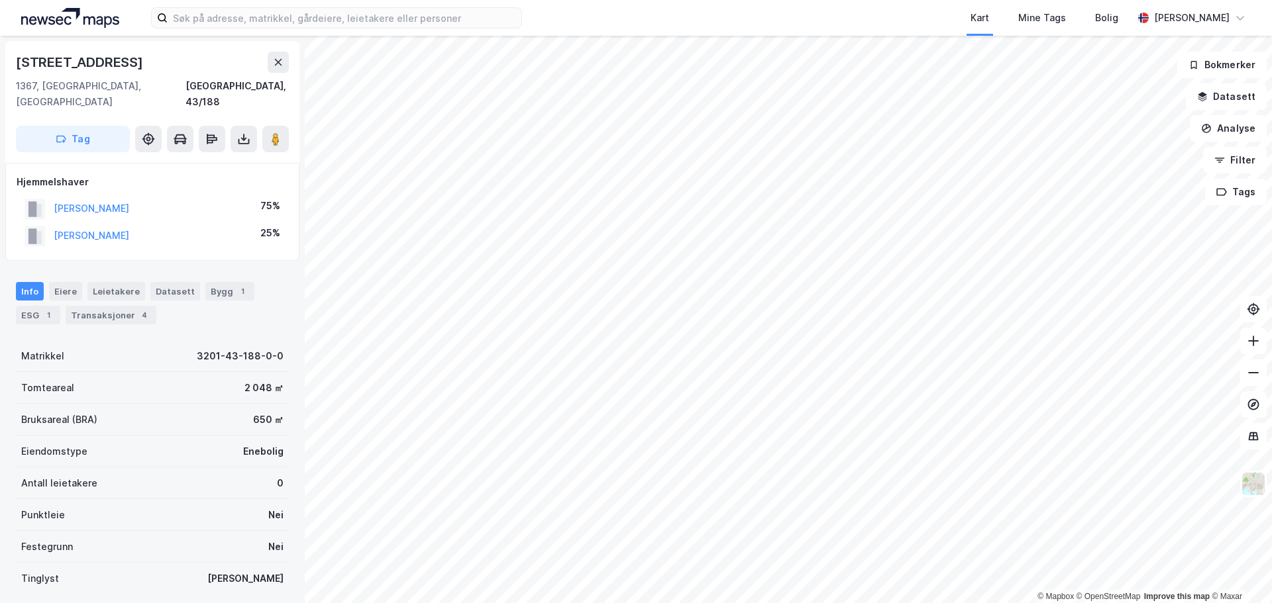
scroll to position [1, 0]
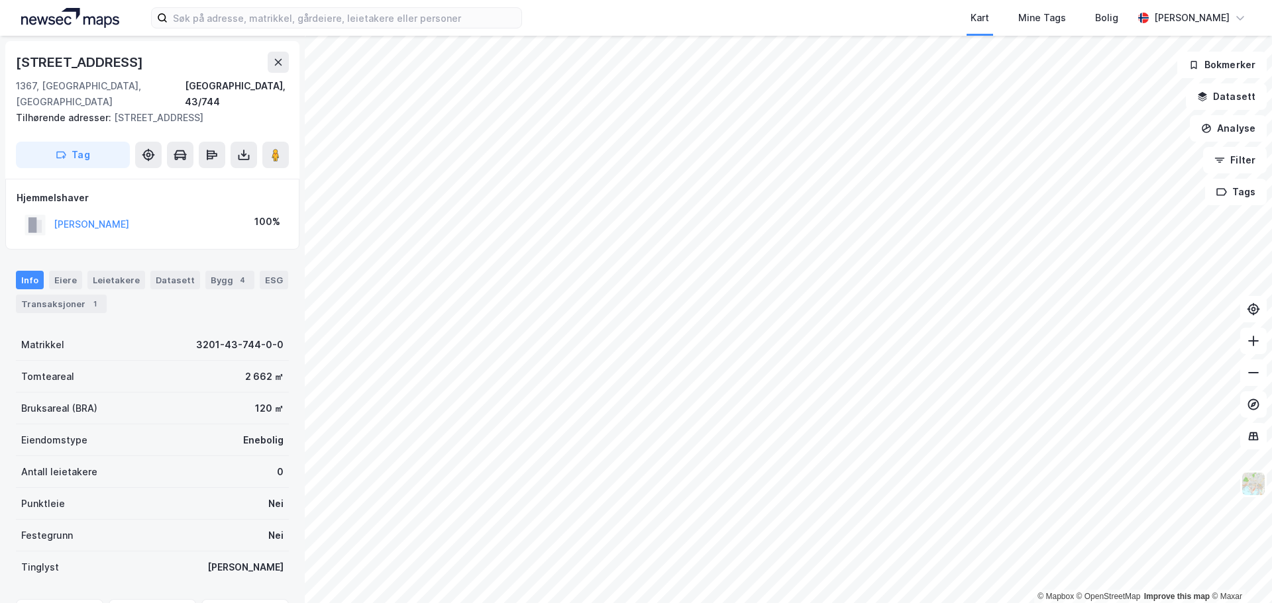
scroll to position [1, 0]
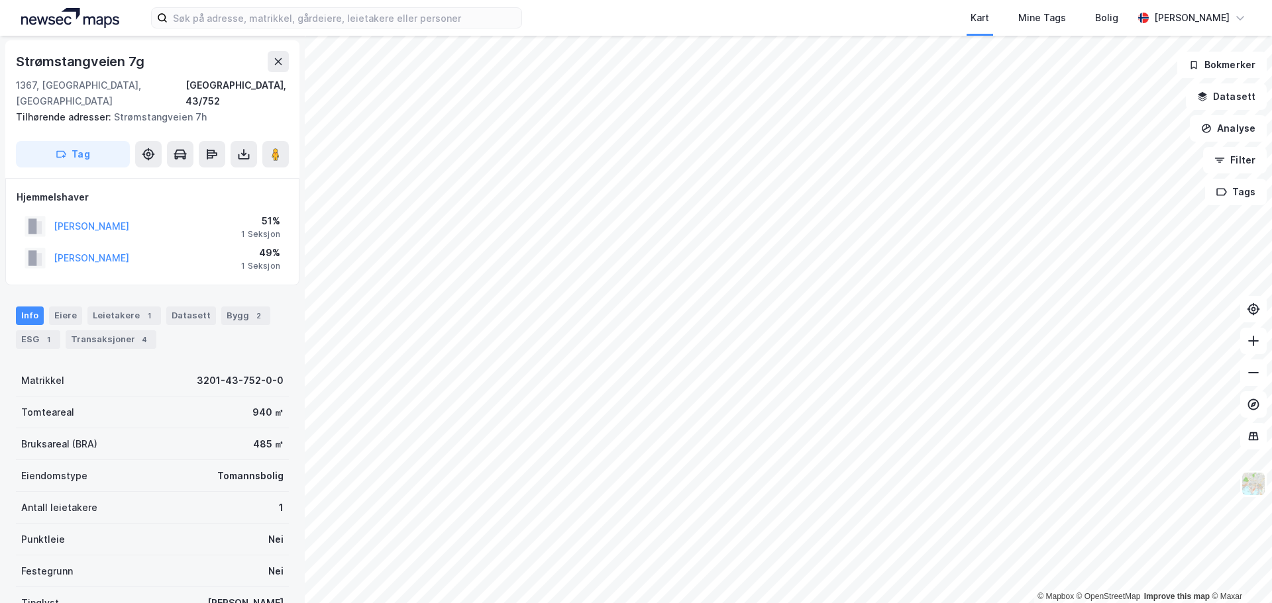
scroll to position [1, 0]
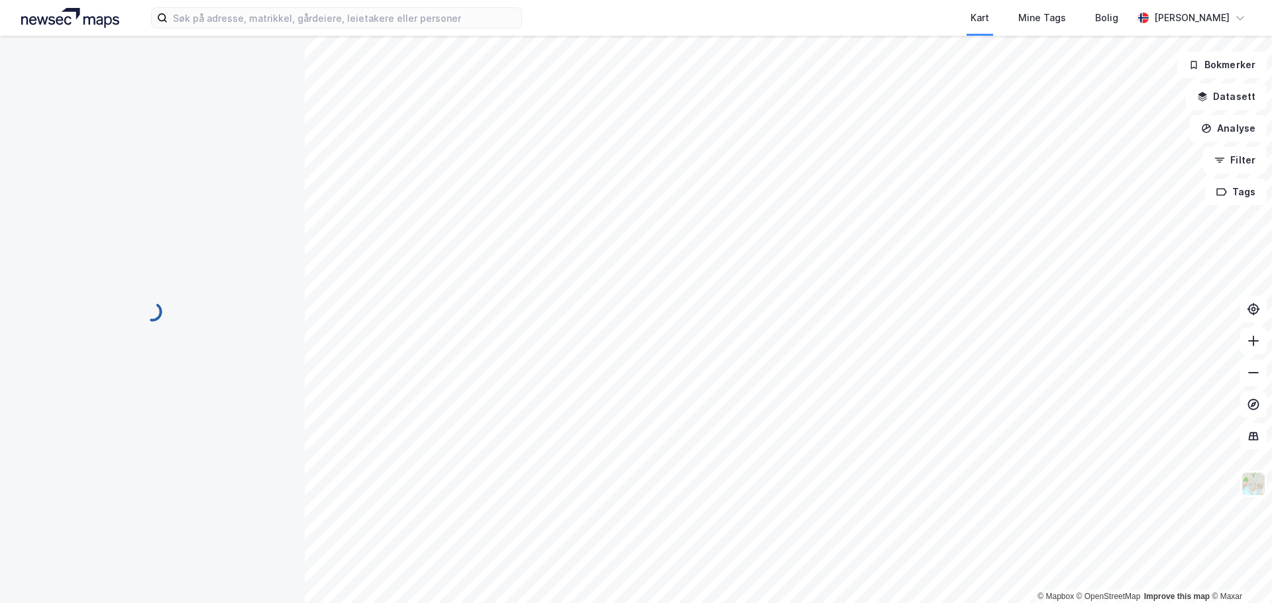
scroll to position [1, 0]
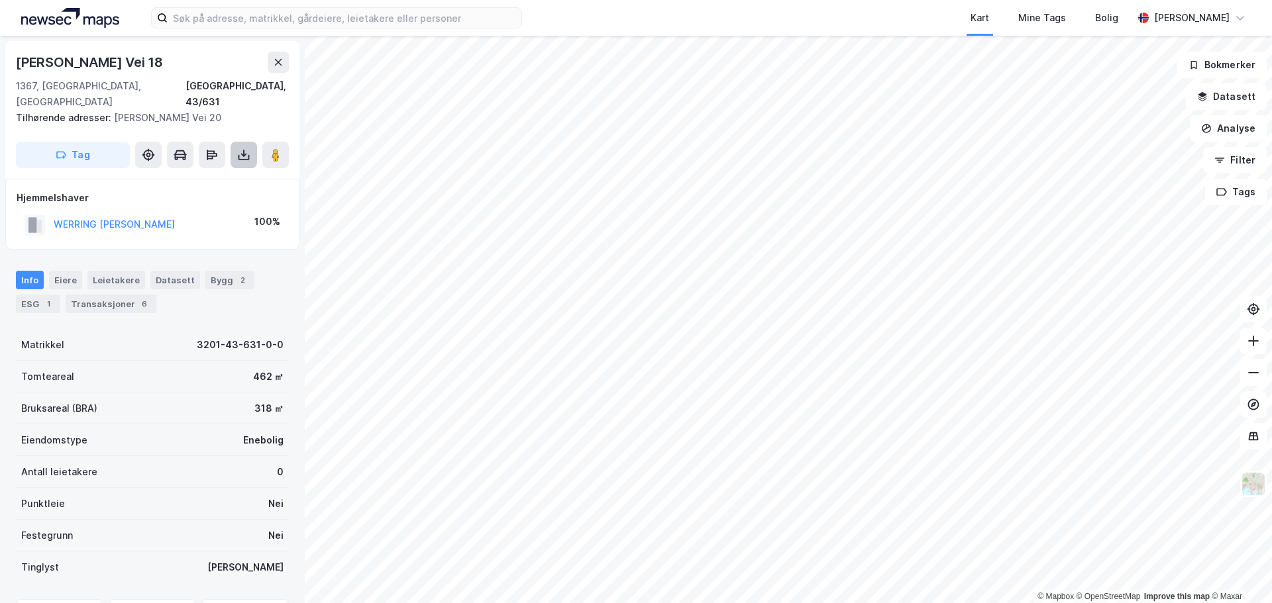
click at [243, 148] on icon at bounding box center [243, 154] width 13 height 13
click at [211, 176] on div "Last ned grunnbok" at bounding box center [178, 181] width 77 height 11
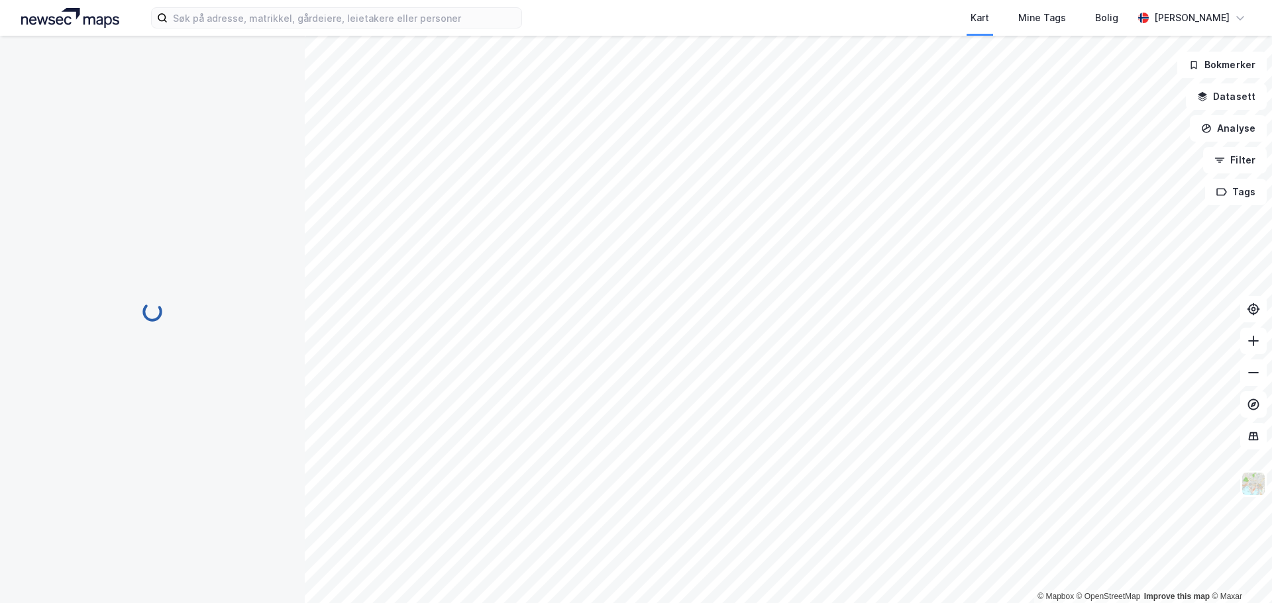
scroll to position [1, 0]
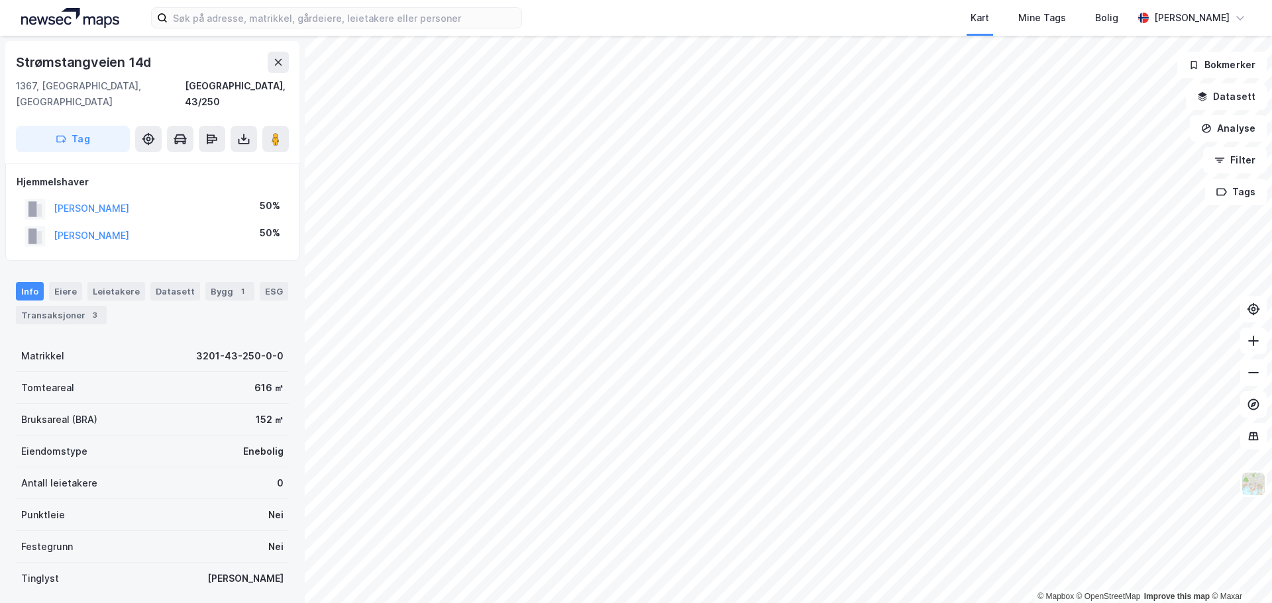
scroll to position [1, 0]
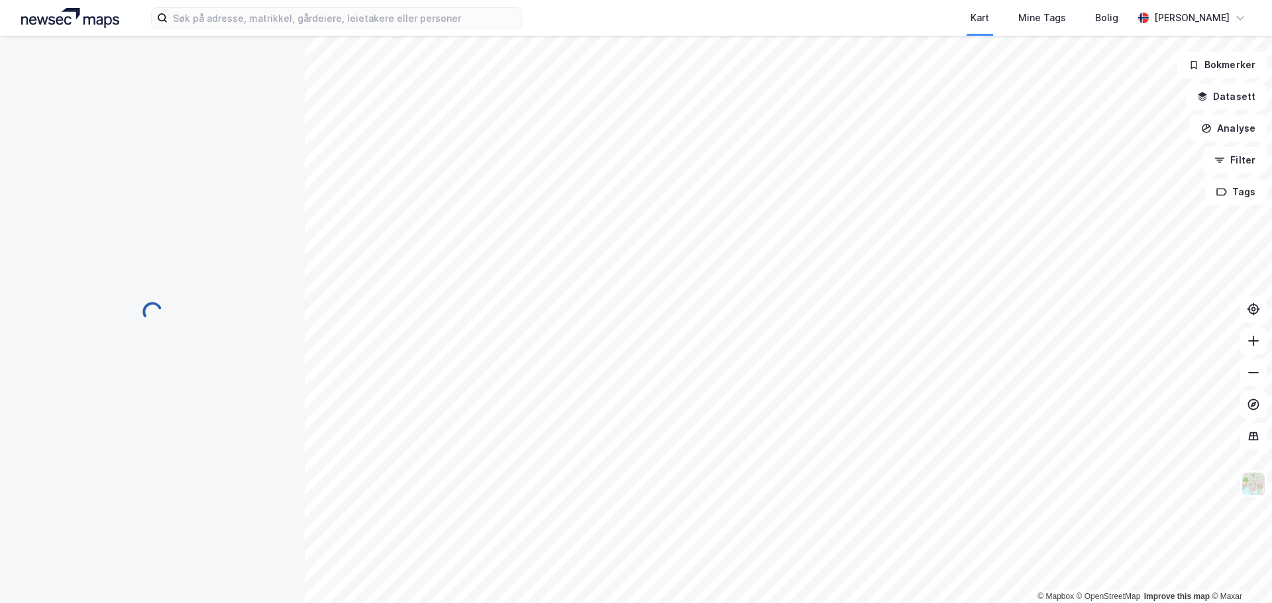
scroll to position [1, 0]
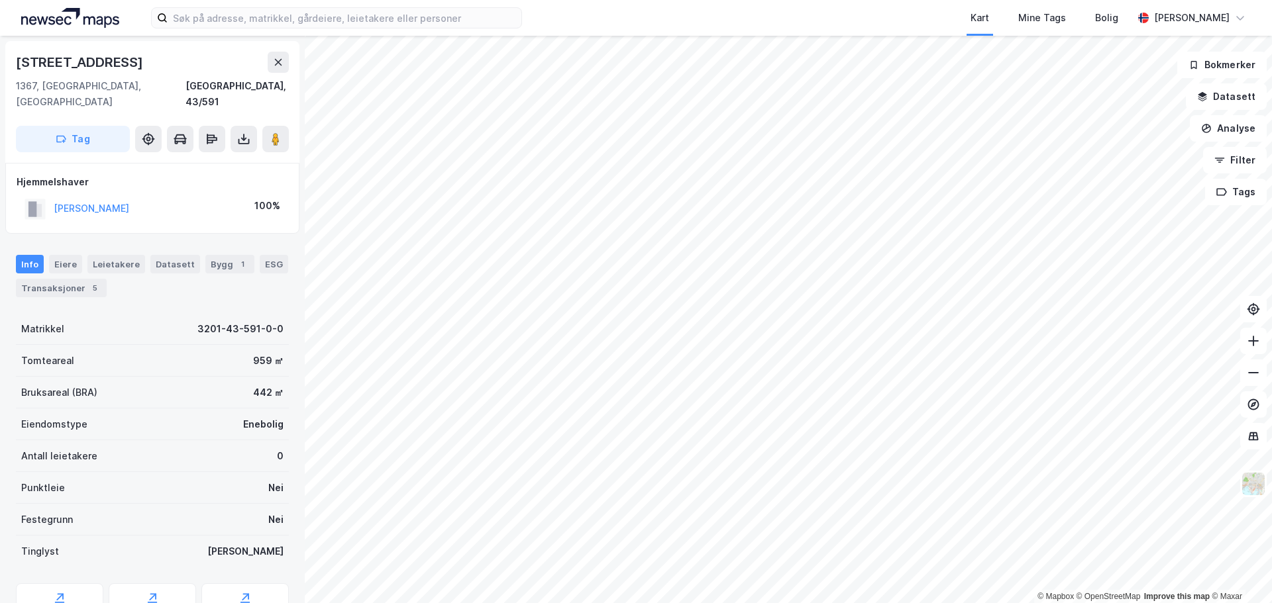
scroll to position [1, 0]
click at [247, 132] on icon at bounding box center [243, 138] width 13 height 13
click at [213, 160] on div "Last ned grunnbok" at bounding box center [178, 165] width 77 height 11
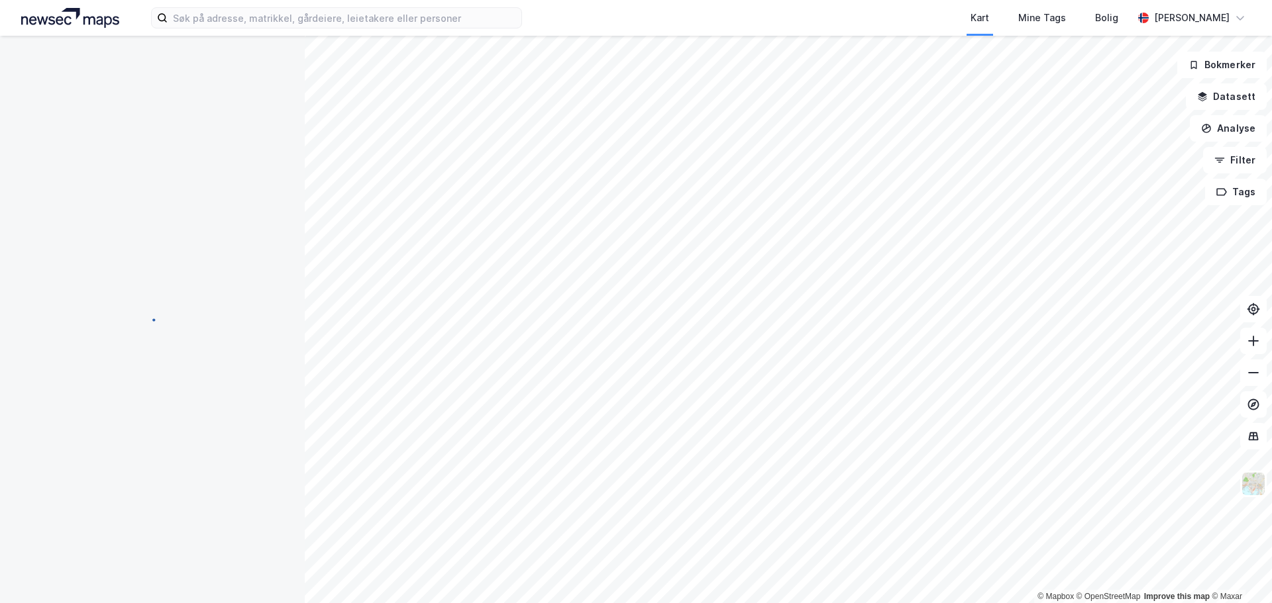
scroll to position [1, 0]
